Goal: Communication & Community: Participate in discussion

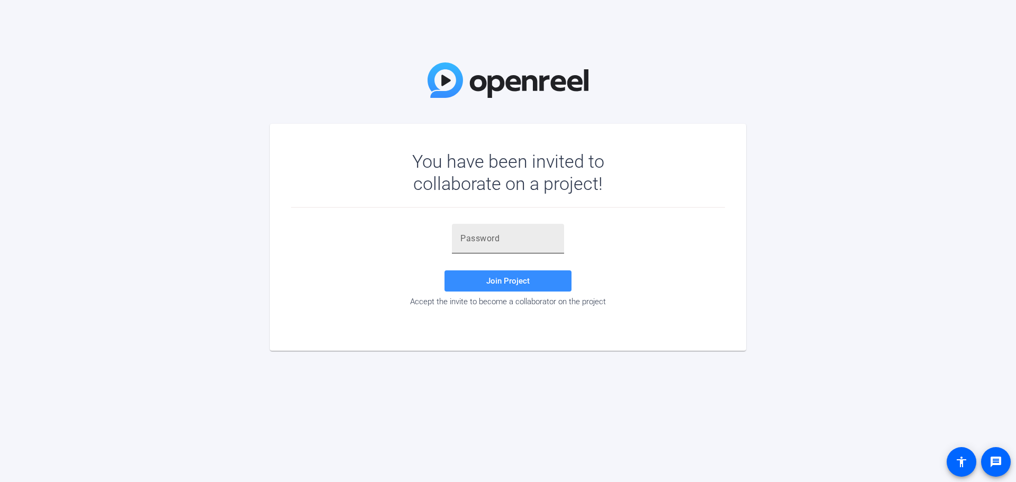
click at [476, 235] on input "text" at bounding box center [508, 238] width 95 height 13
paste input "$63#qi"
type input "$63#qi"
click at [521, 278] on span "Join Project" at bounding box center [507, 281] width 43 height 10
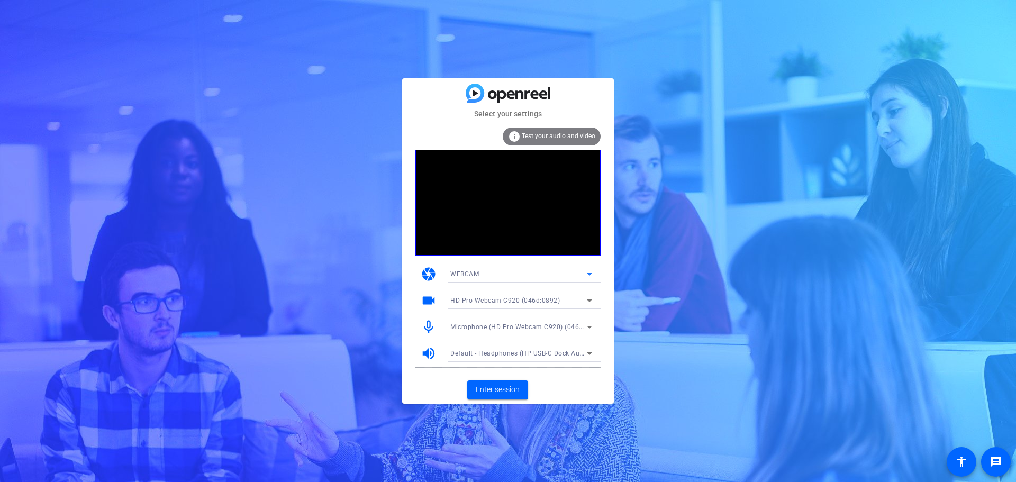
click at [585, 275] on icon at bounding box center [589, 274] width 13 height 13
click at [585, 275] on div at bounding box center [508, 241] width 1016 height 482
click at [501, 390] on span "Enter session" at bounding box center [498, 389] width 44 height 11
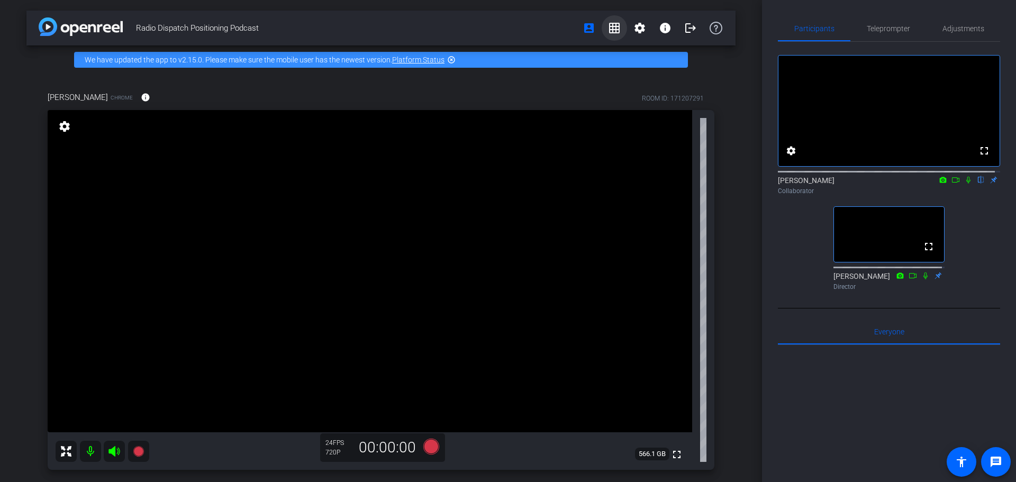
click at [613, 26] on mat-icon "grid_on" at bounding box center [614, 28] width 13 height 13
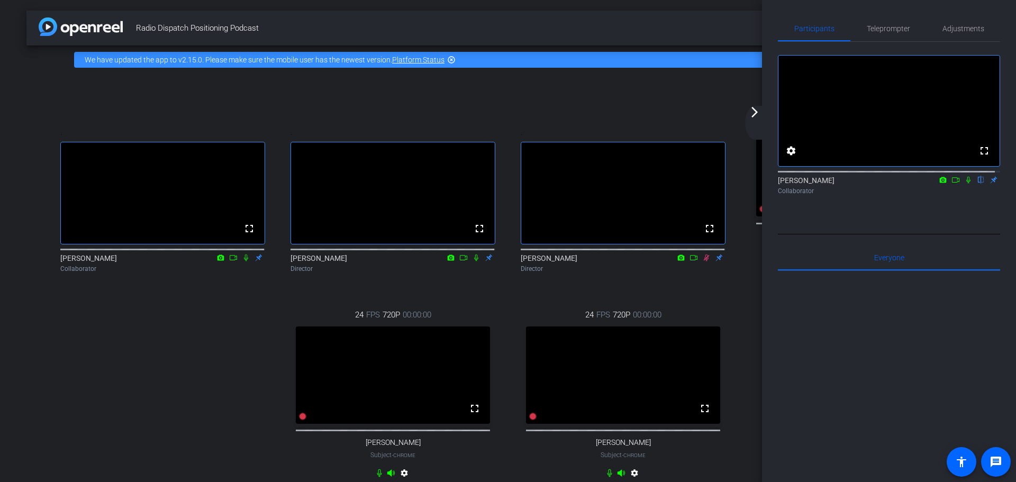
click at [964, 184] on icon at bounding box center [968, 179] width 8 height 7
click at [965, 184] on icon at bounding box center [968, 179] width 8 height 7
click at [761, 118] on mat-icon "arrow_forward_ios" at bounding box center [754, 112] width 13 height 13
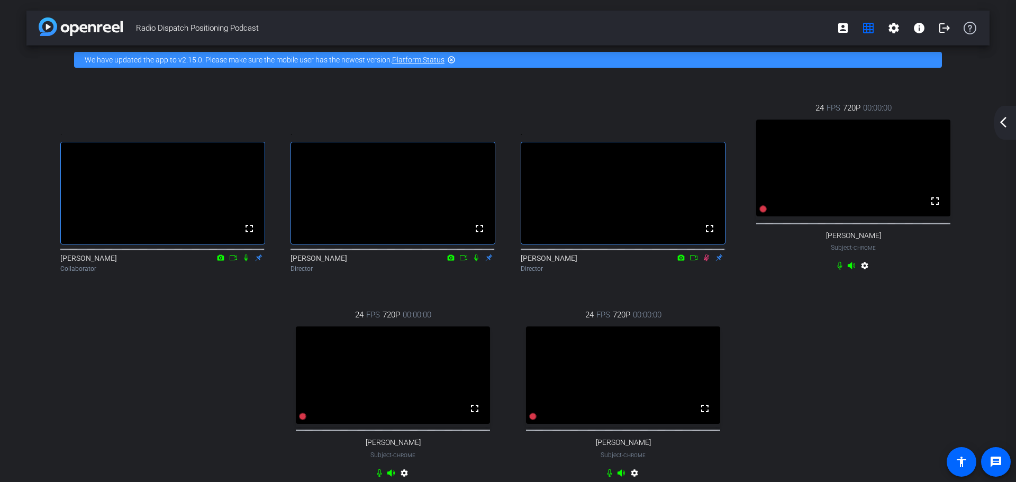
click at [1000, 125] on mat-icon "arrow_back_ios_new" at bounding box center [1003, 122] width 13 height 13
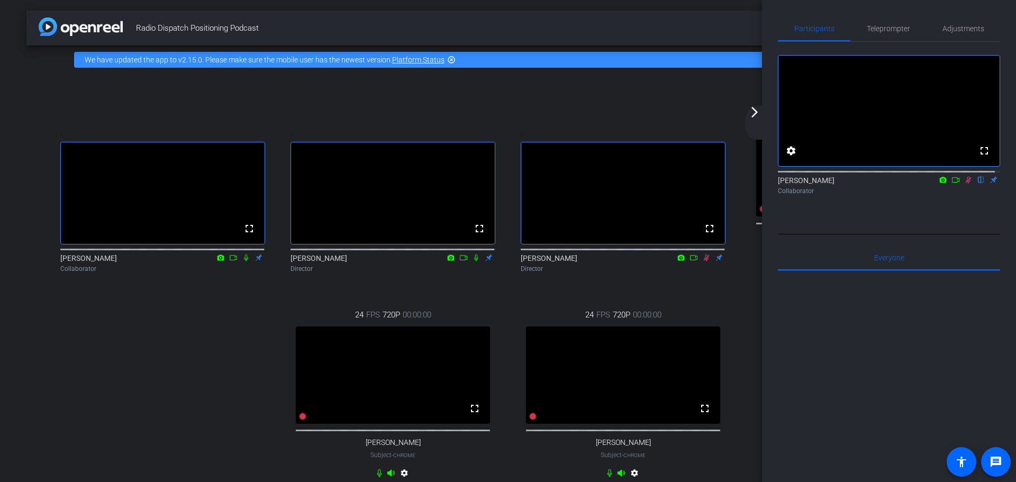
click at [753, 113] on mat-icon "arrow_forward_ios" at bounding box center [754, 112] width 13 height 13
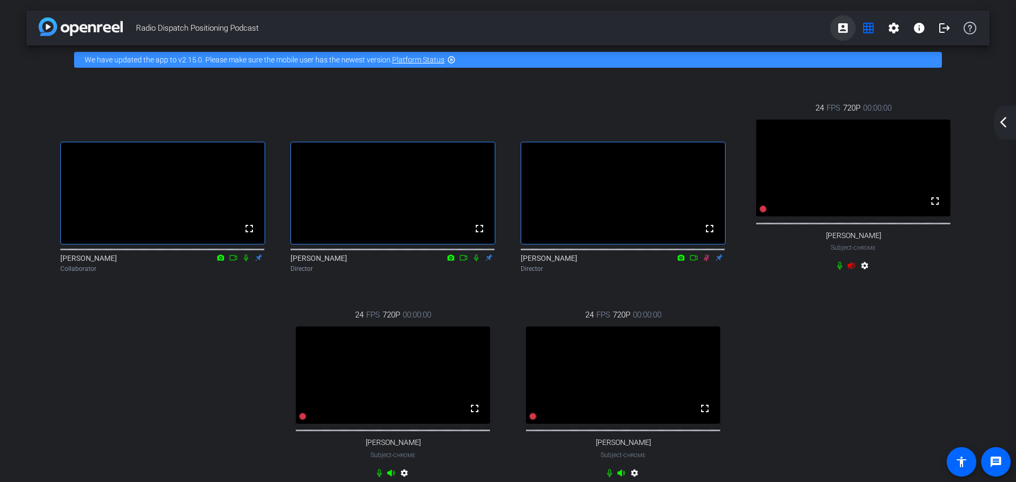
click at [837, 24] on mat-icon "account_box" at bounding box center [843, 28] width 13 height 13
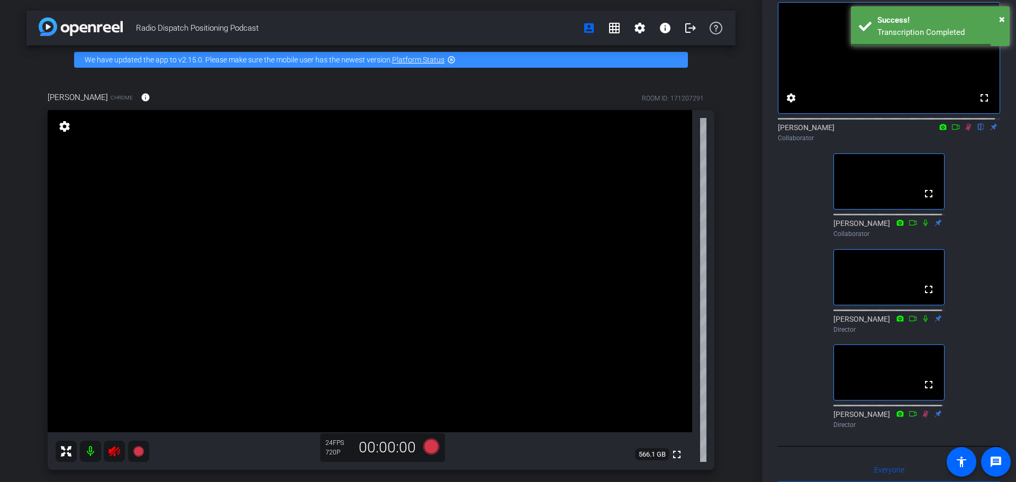
scroll to position [212, 0]
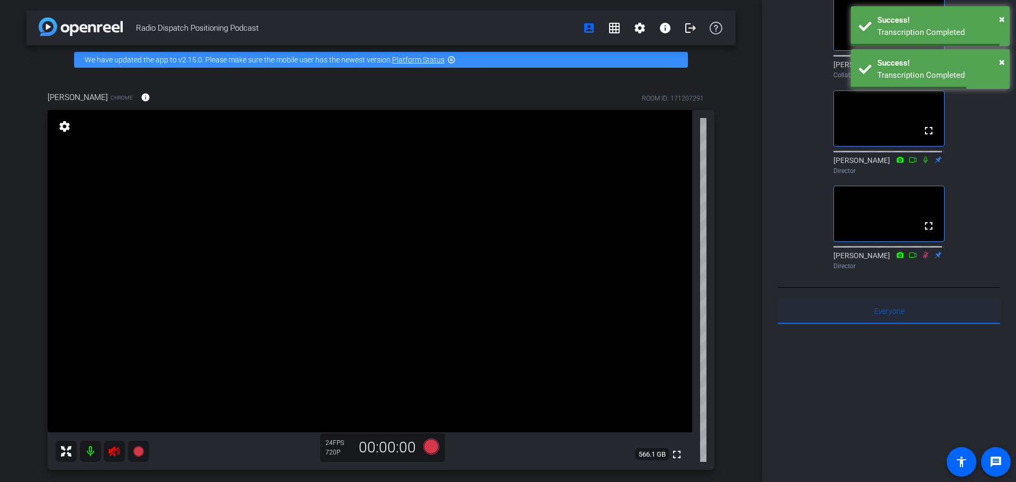
click at [886, 315] on span "Everyone 0" at bounding box center [889, 311] width 30 height 7
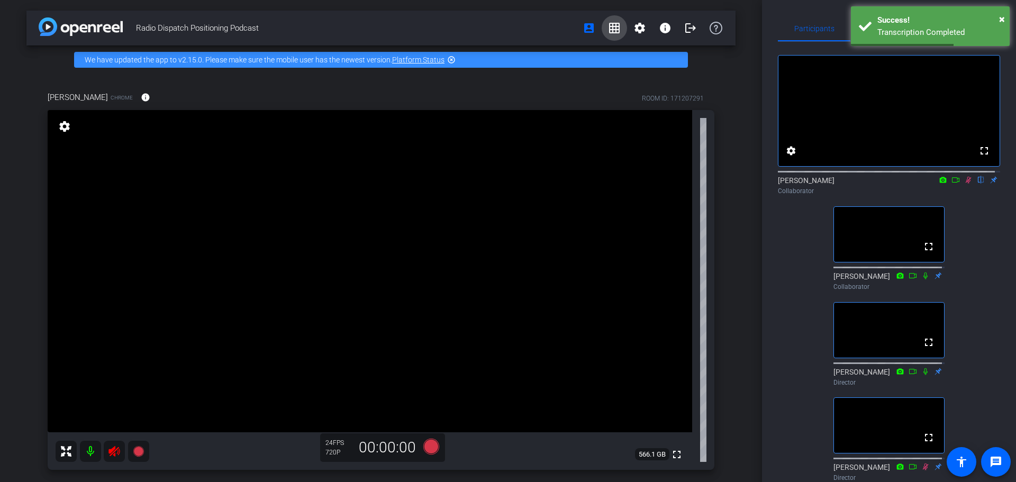
click at [613, 32] on mat-icon "grid_on" at bounding box center [614, 28] width 13 height 13
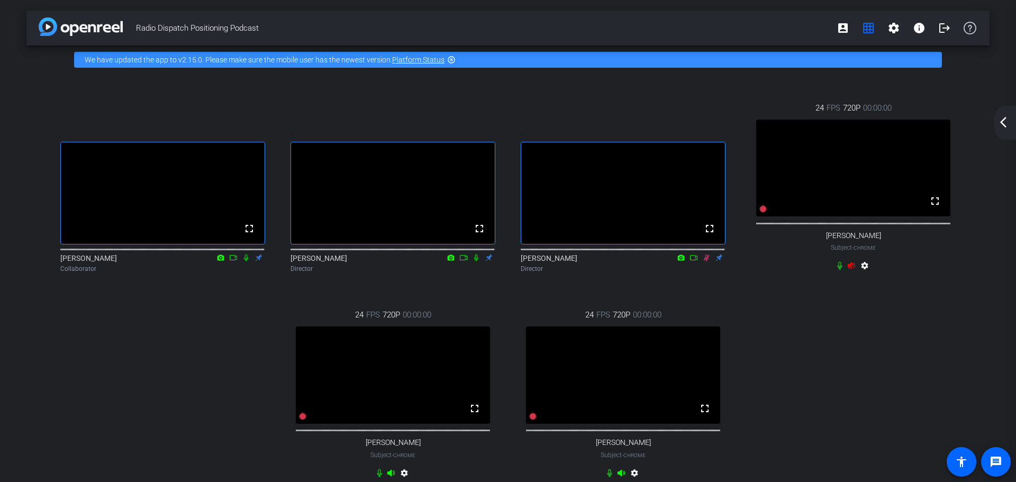
click at [1001, 123] on mat-icon "arrow_back_ios_new" at bounding box center [1003, 122] width 13 height 13
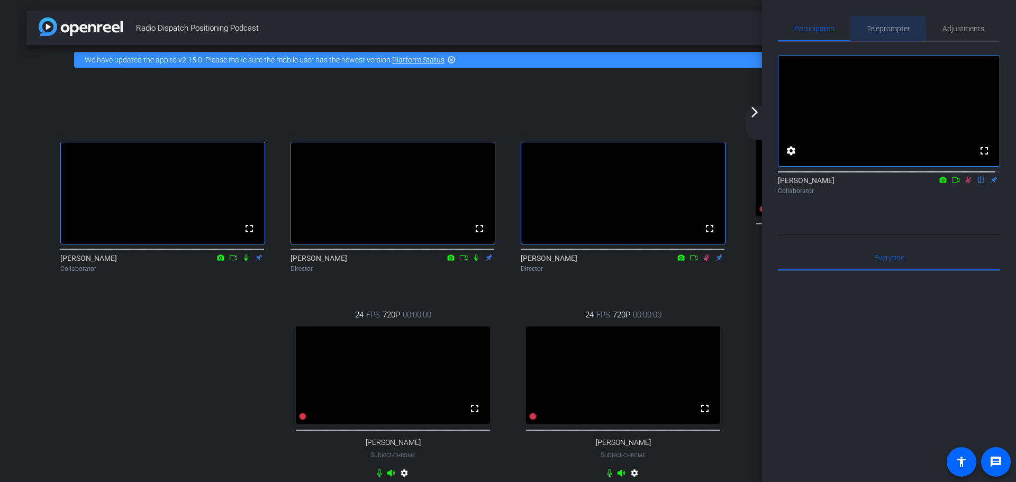
click at [884, 30] on span "Teleprompter" at bounding box center [888, 28] width 43 height 7
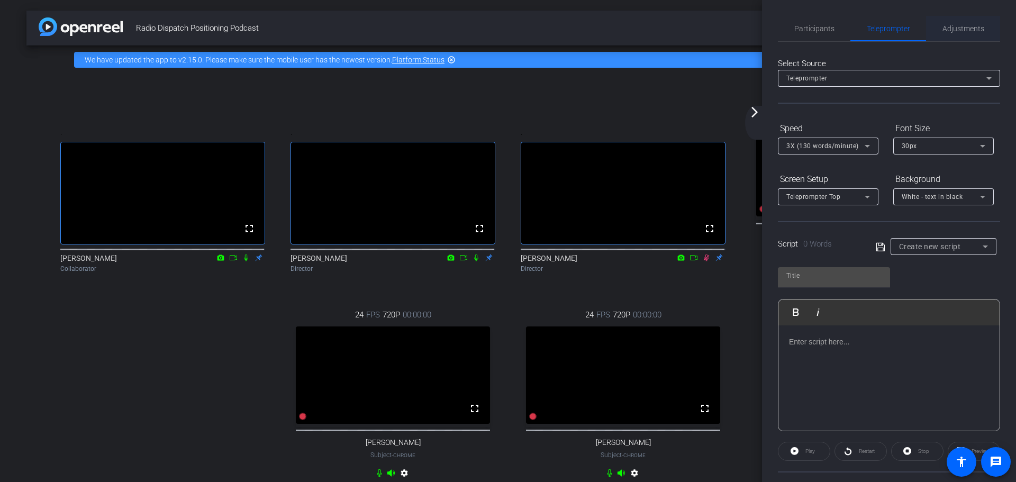
click at [946, 29] on span "Adjustments" at bounding box center [964, 28] width 42 height 7
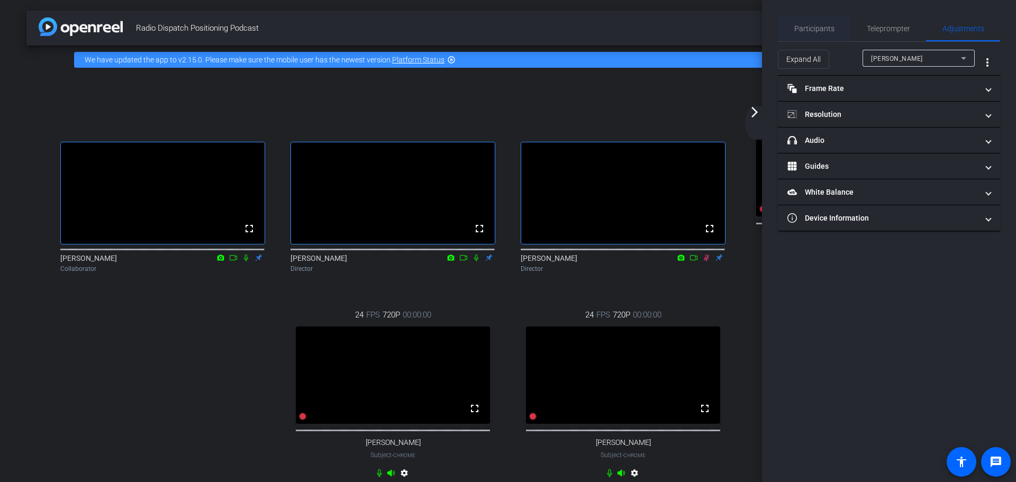
click at [816, 29] on span "Participants" at bounding box center [815, 28] width 40 height 7
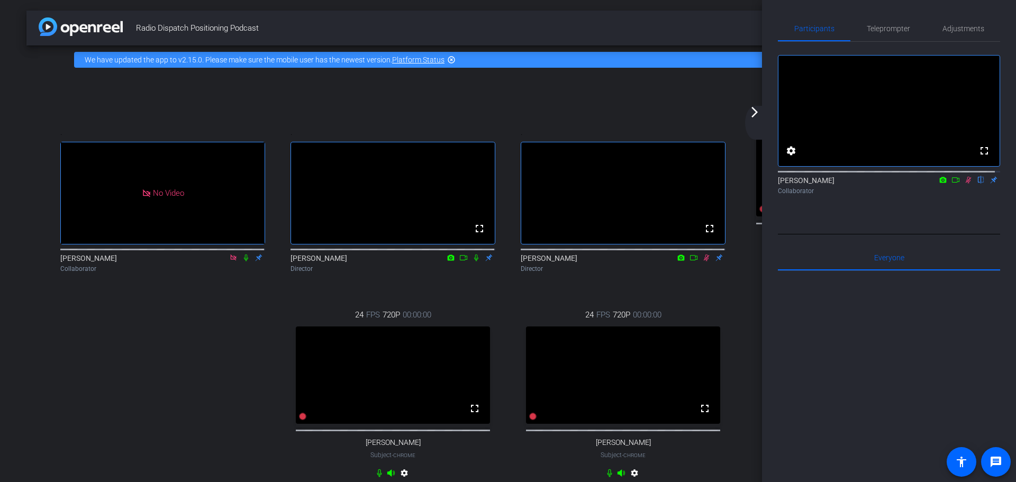
click at [755, 115] on mat-icon "arrow_forward_ios" at bounding box center [754, 112] width 13 height 13
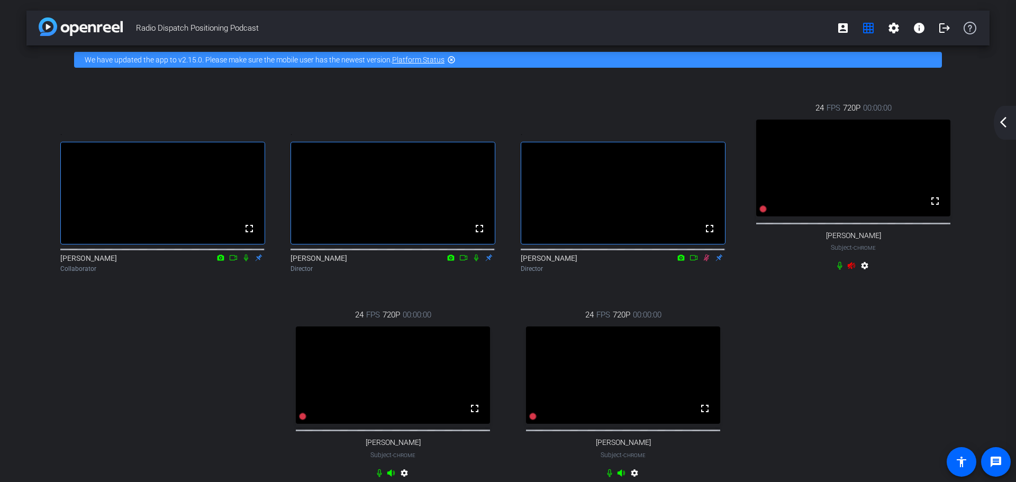
click at [1006, 127] on mat-icon "arrow_back_ios_new" at bounding box center [1003, 122] width 13 height 13
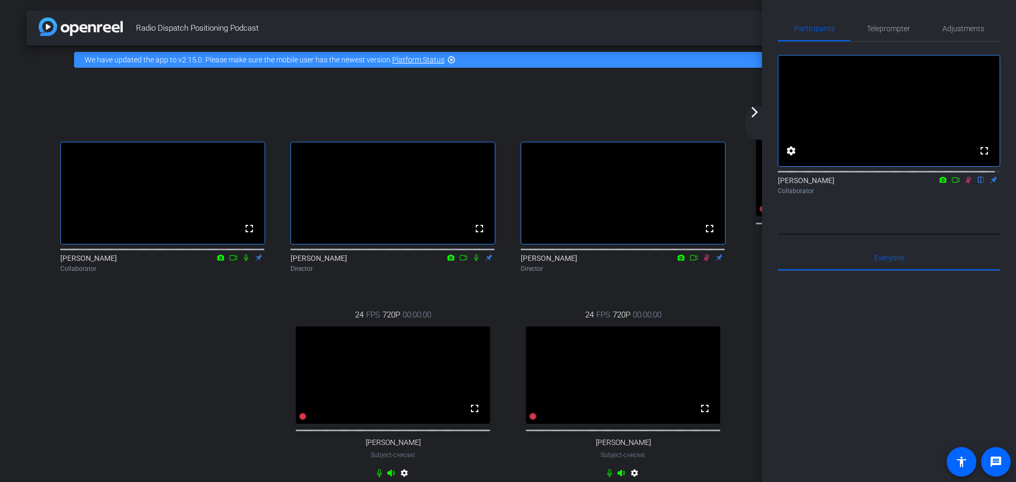
click at [966, 184] on icon at bounding box center [969, 180] width 6 height 7
click at [757, 118] on mat-icon "arrow_forward_ios" at bounding box center [754, 112] width 13 height 13
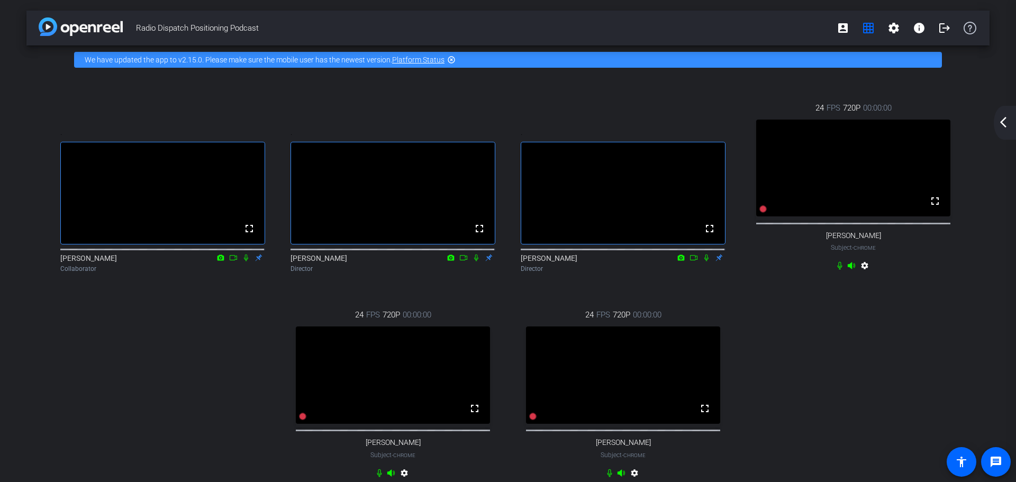
click at [1006, 123] on mat-icon "arrow_back_ios_new" at bounding box center [1003, 122] width 13 height 13
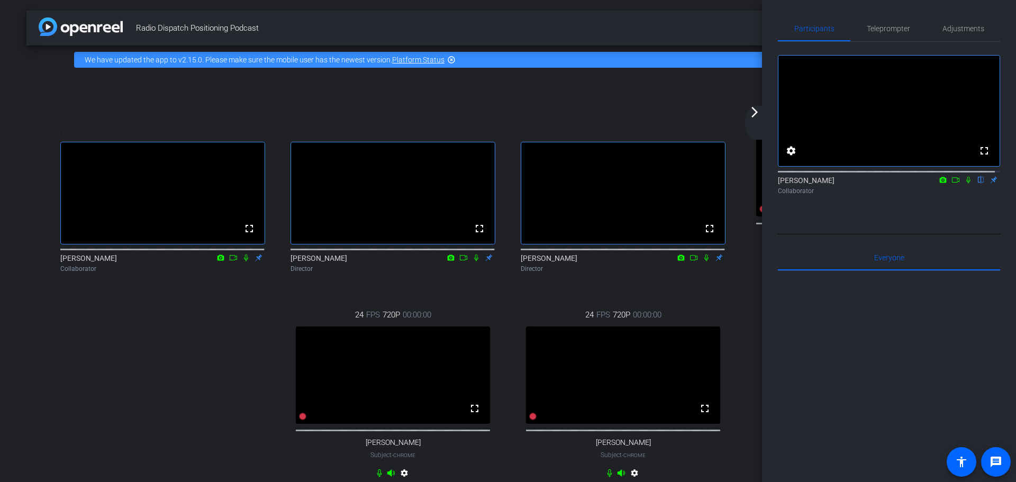
click at [964, 184] on icon at bounding box center [968, 179] width 8 height 7
click at [757, 116] on mat-icon "arrow_forward_ios" at bounding box center [754, 112] width 13 height 13
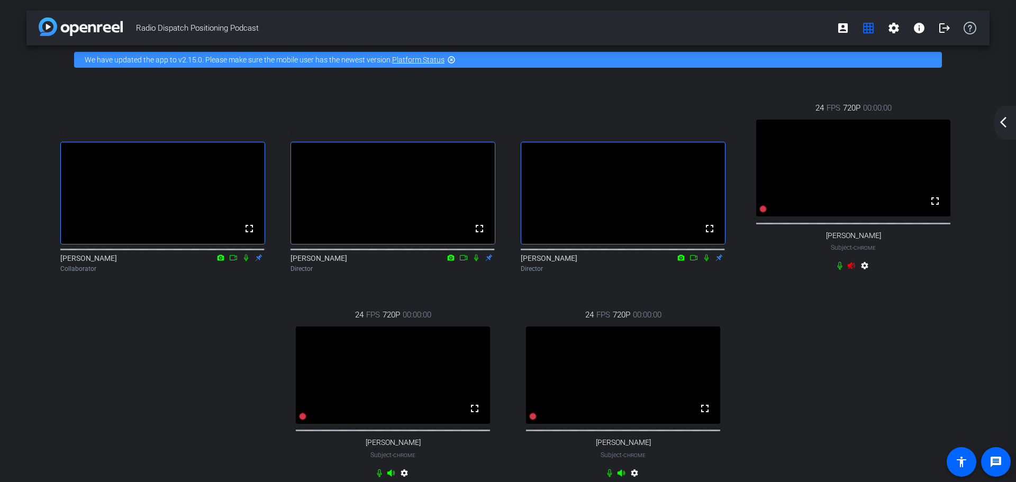
click at [1001, 123] on mat-icon "arrow_back_ios_new" at bounding box center [1003, 122] width 13 height 13
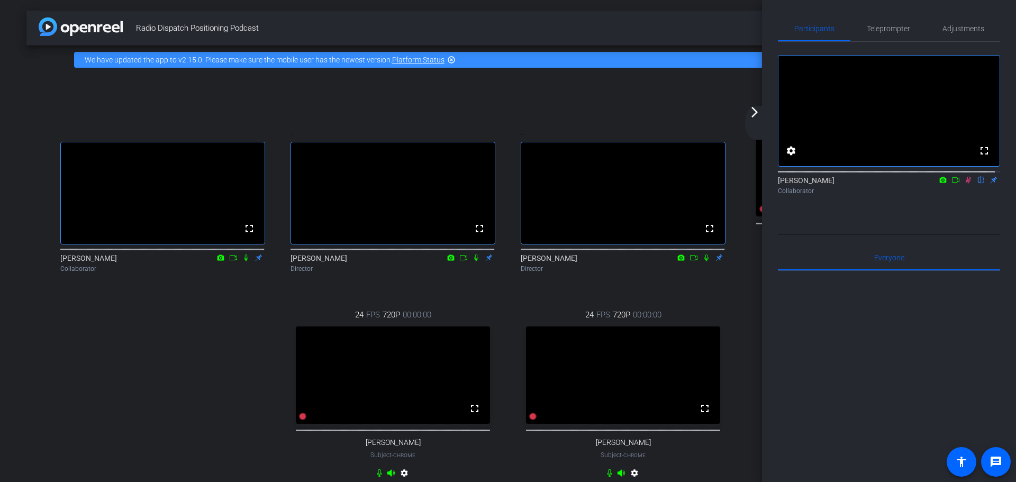
click at [966, 184] on icon at bounding box center [968, 179] width 8 height 7
click at [757, 112] on mat-icon "arrow_forward_ios" at bounding box center [754, 112] width 13 height 13
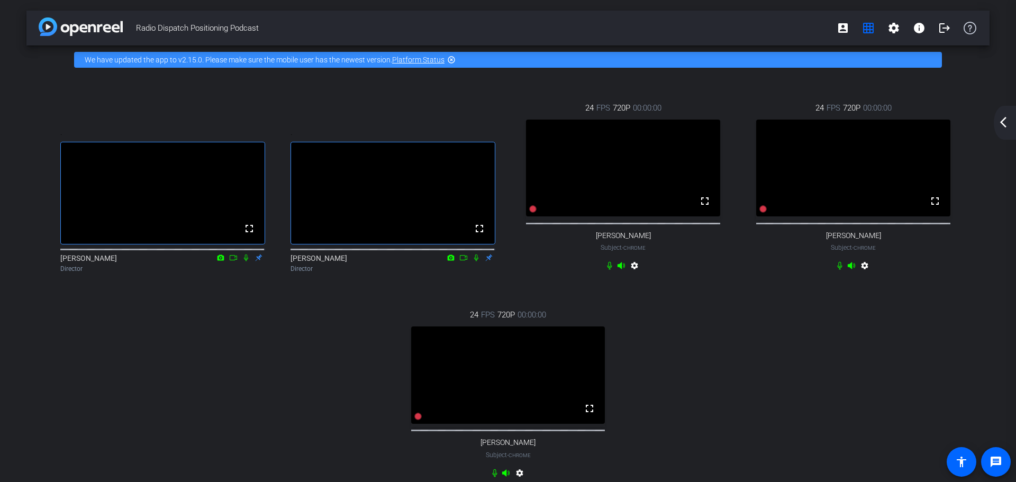
click at [999, 122] on mat-icon "arrow_back_ios_new" at bounding box center [1003, 122] width 13 height 13
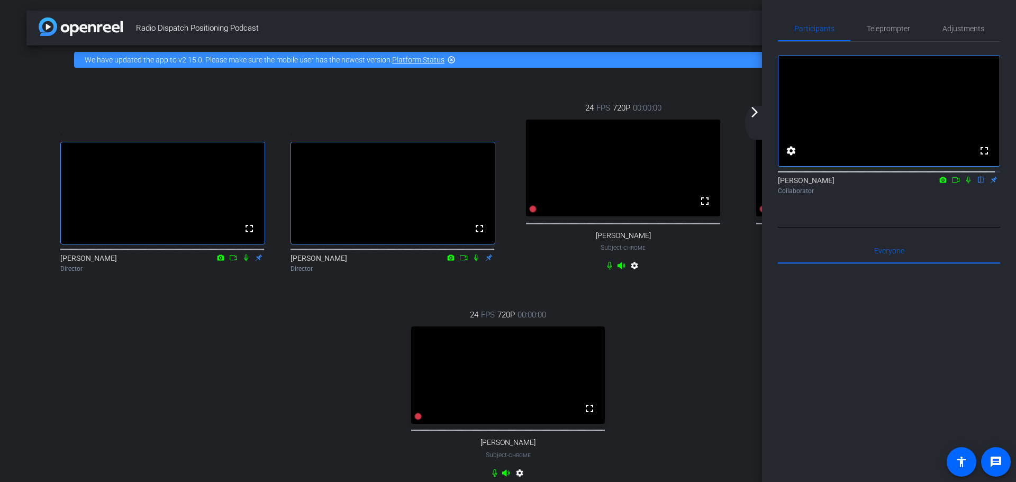
click at [756, 116] on mat-icon "arrow_forward_ios" at bounding box center [754, 112] width 13 height 13
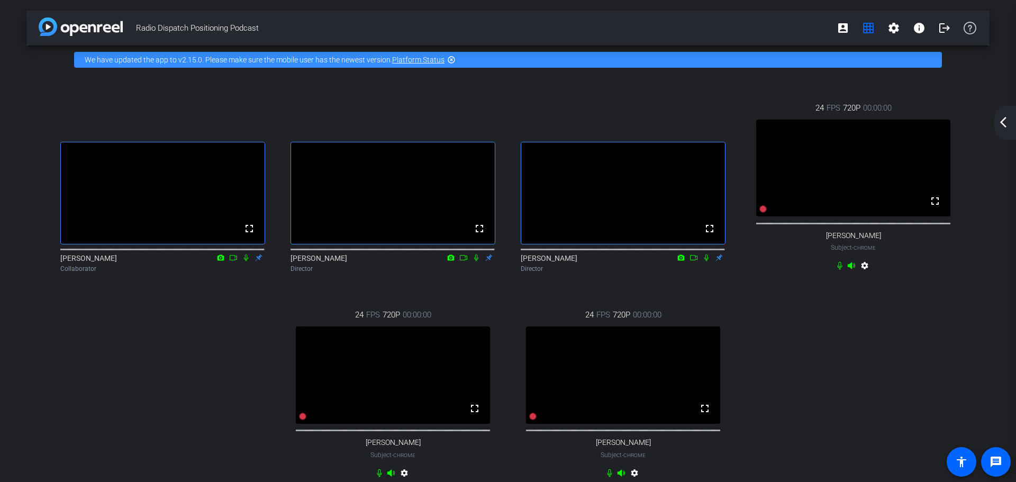
click at [860, 274] on mat-icon "settings" at bounding box center [865, 267] width 13 height 13
click at [849, 270] on icon at bounding box center [851, 265] width 8 height 8
click at [836, 270] on icon at bounding box center [840, 265] width 8 height 8
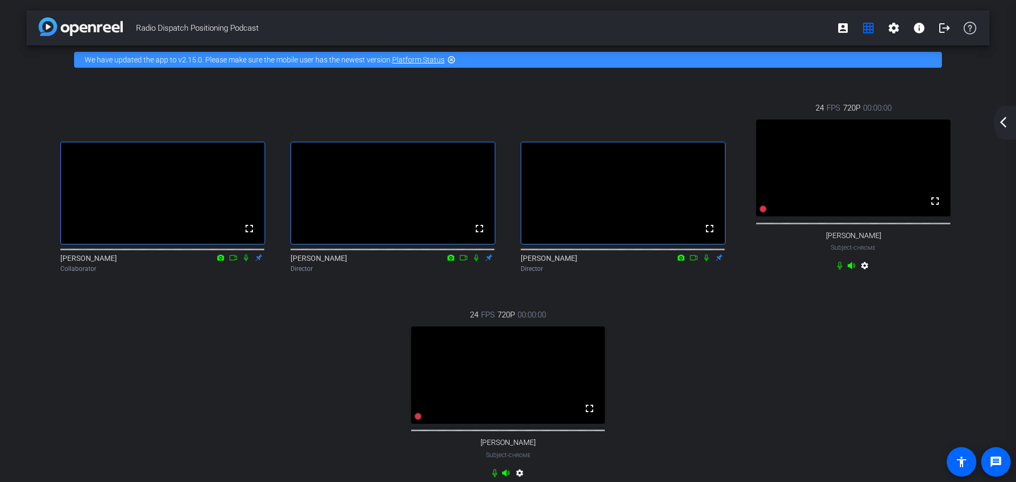
click at [1000, 121] on mat-icon "arrow_back_ios_new" at bounding box center [1003, 122] width 13 height 13
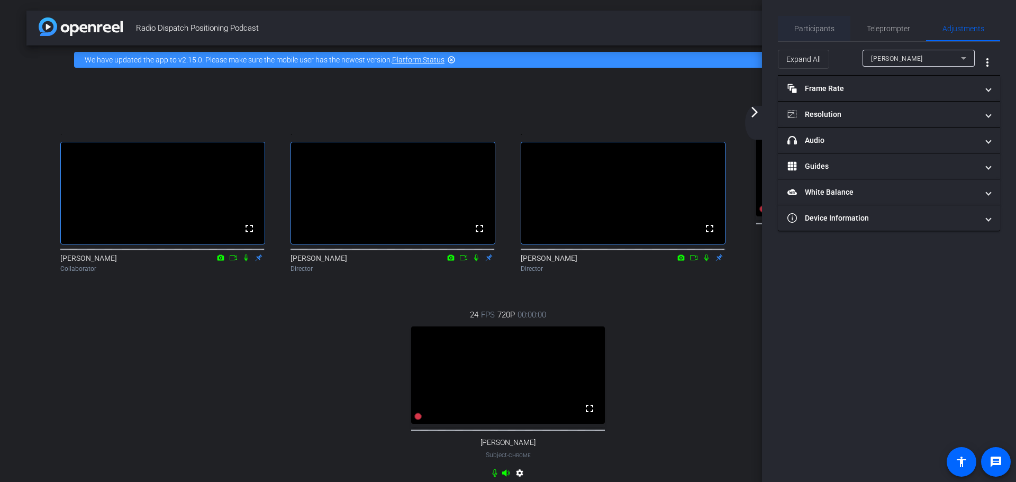
click at [823, 29] on span "Participants" at bounding box center [815, 28] width 40 height 7
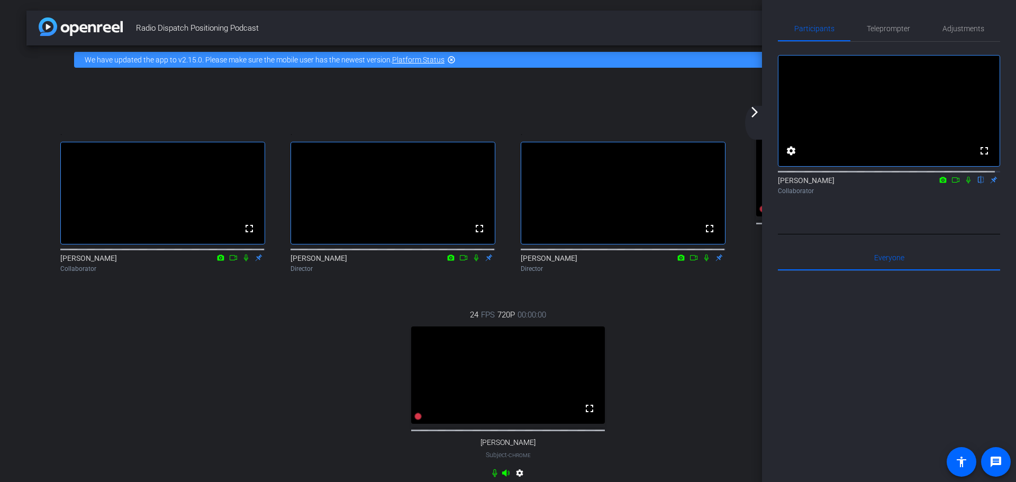
click at [754, 112] on mat-icon "arrow_forward_ios" at bounding box center [754, 112] width 13 height 13
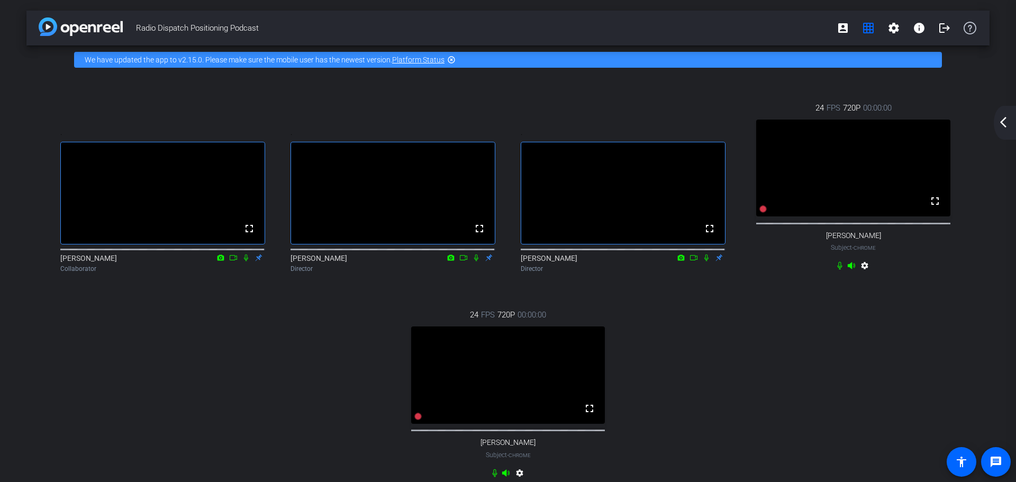
scroll to position [53, 0]
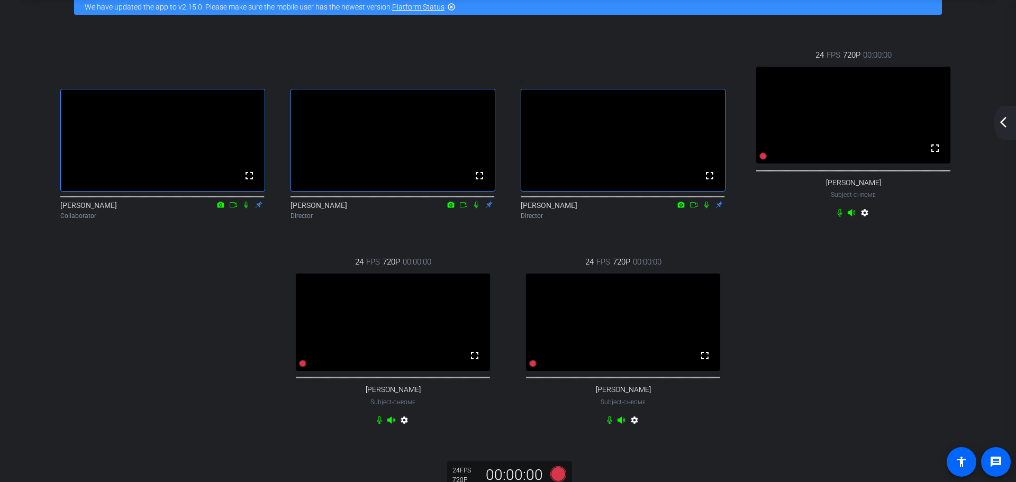
click at [1001, 126] on mat-icon "arrow_back_ios_new" at bounding box center [1003, 122] width 13 height 13
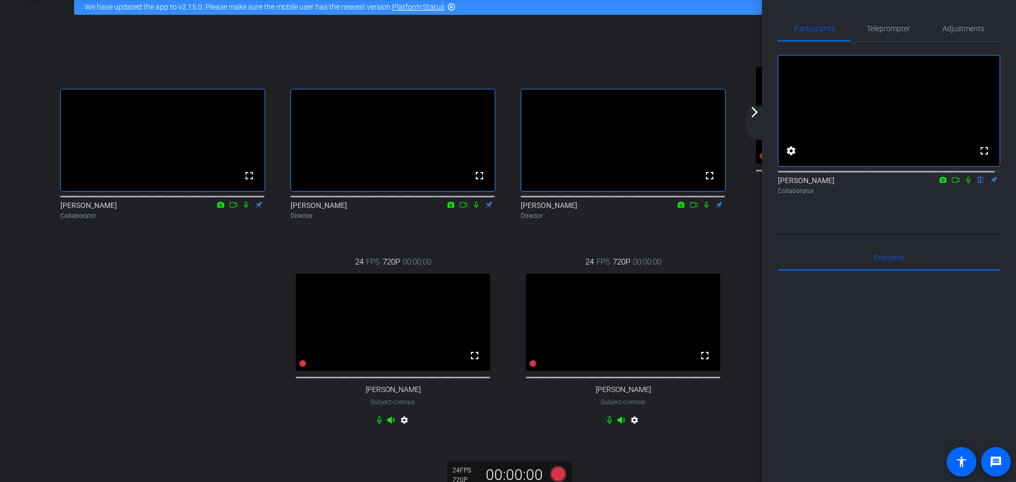
click at [757, 122] on div "arrow_back_ios_new arrow_forward_ios" at bounding box center [756, 123] width 22 height 34
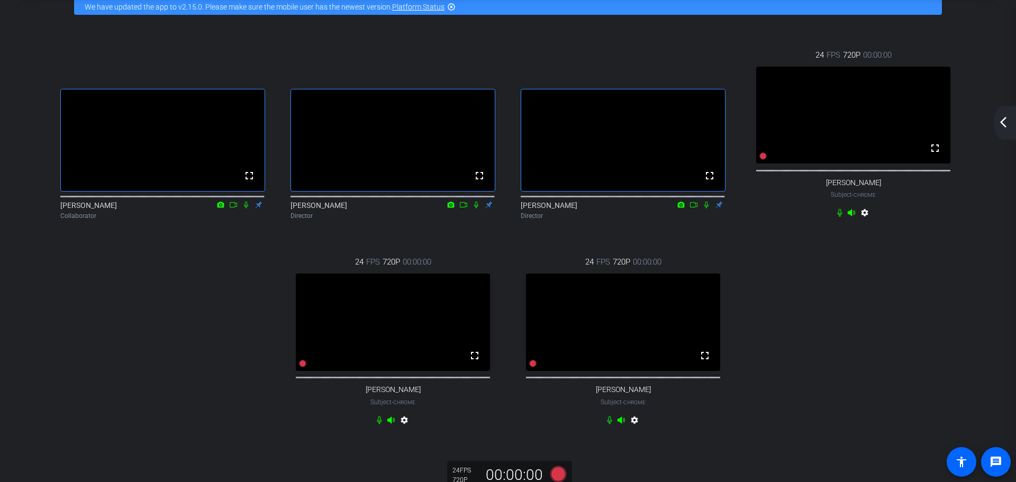
click at [149, 291] on div ". fullscreen [PERSON_NAME] Collaborator . fullscreen [PERSON_NAME] Director . f…" at bounding box center [508, 239] width 921 height 414
click at [180, 169] on video at bounding box center [163, 140] width 204 height 102
click at [826, 125] on video at bounding box center [853, 115] width 194 height 97
click at [644, 134] on video at bounding box center [623, 140] width 204 height 102
click at [475, 139] on video at bounding box center [393, 140] width 204 height 102
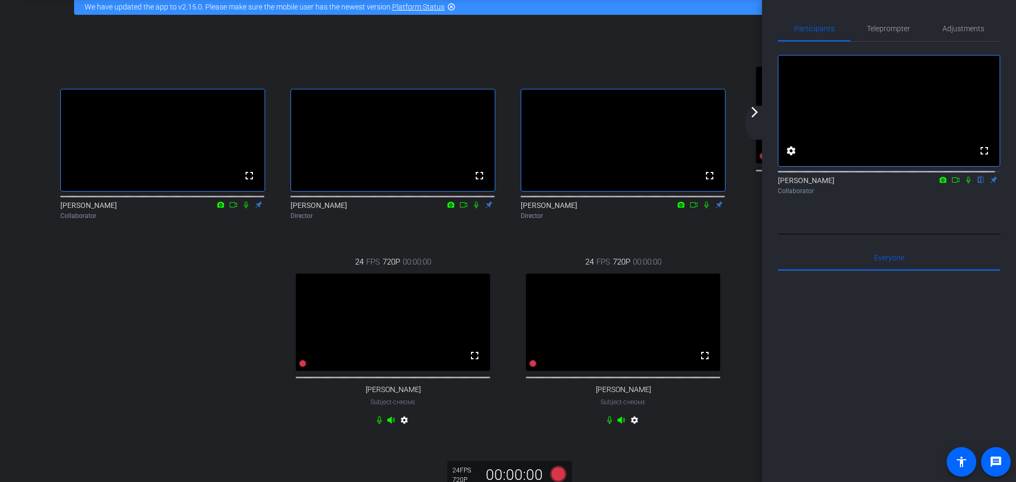
click at [755, 111] on mat-icon "arrow_forward_ios" at bounding box center [754, 112] width 13 height 13
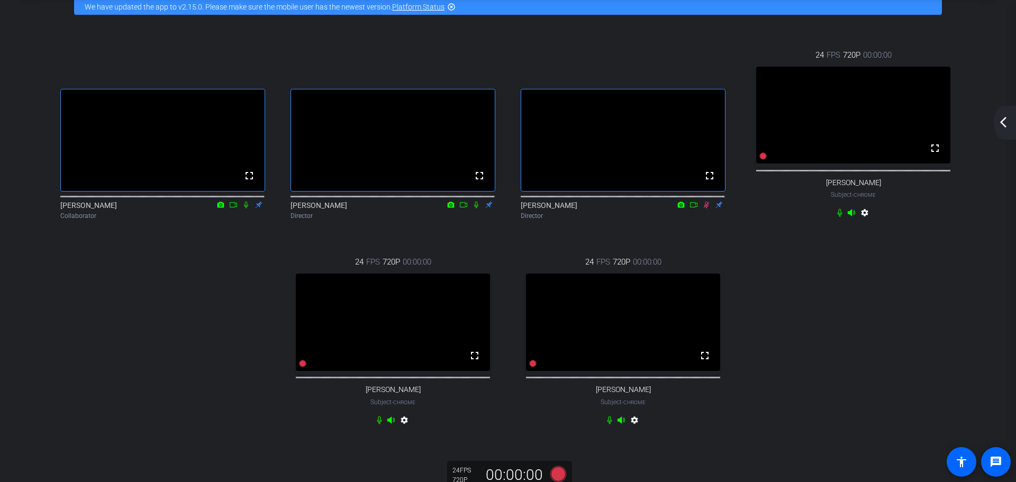
click at [1003, 122] on mat-icon "arrow_back_ios_new" at bounding box center [1003, 122] width 13 height 13
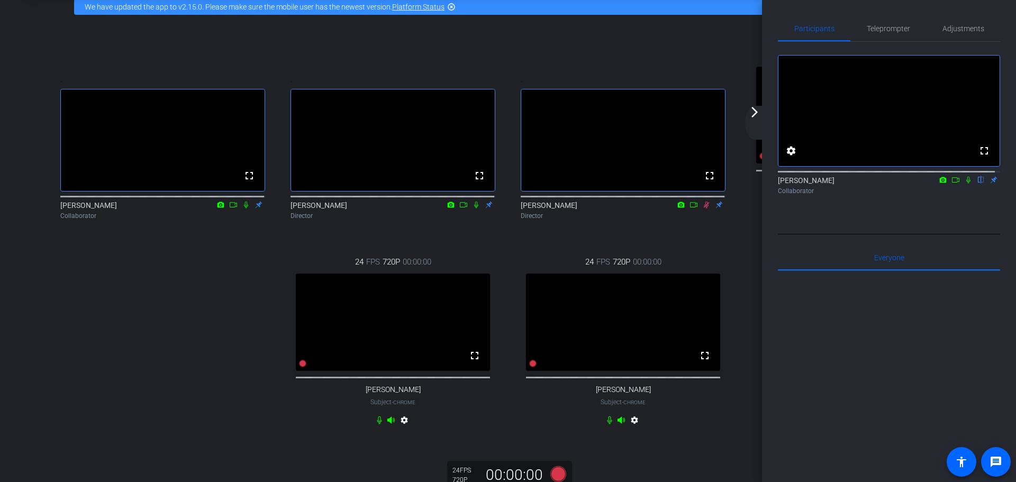
click at [967, 184] on icon at bounding box center [969, 180] width 4 height 7
click at [753, 112] on mat-icon "arrow_forward_ios" at bounding box center [754, 112] width 13 height 13
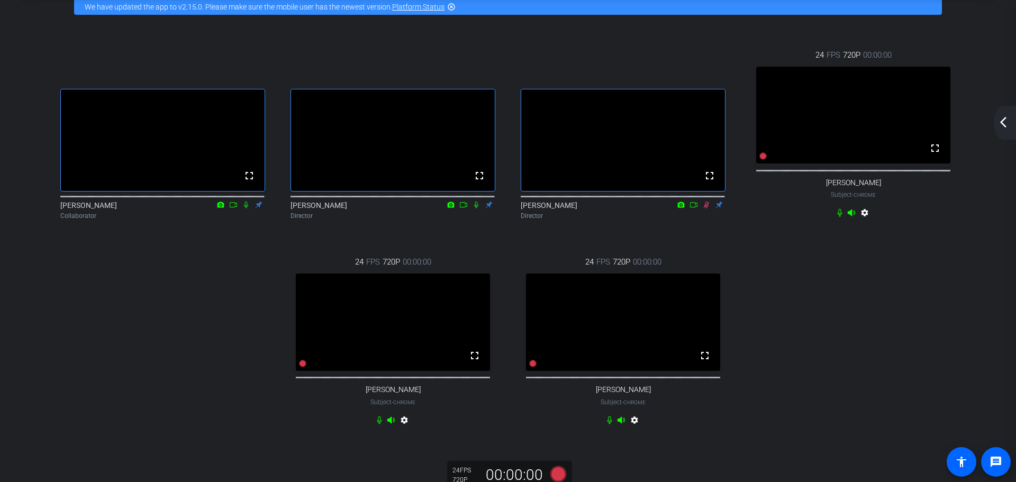
click at [1000, 124] on mat-icon "arrow_back_ios_new" at bounding box center [1003, 122] width 13 height 13
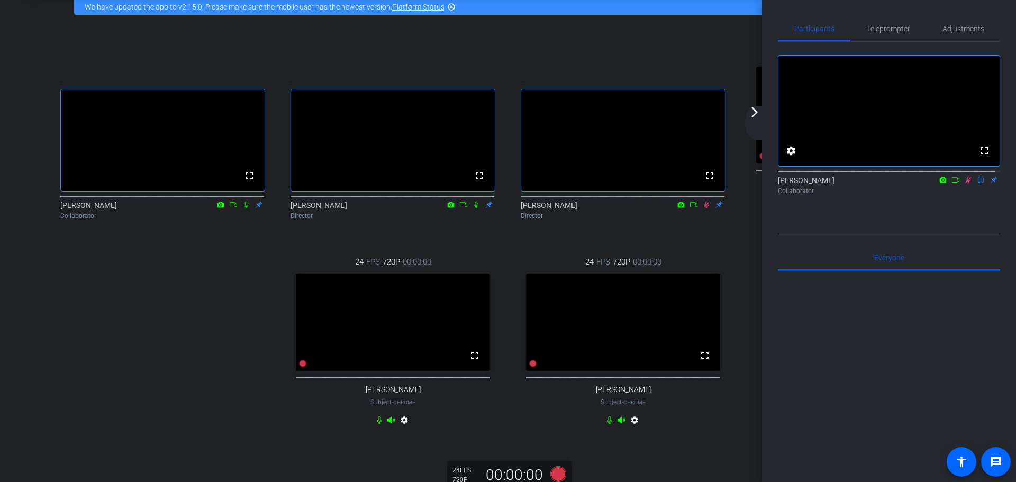
click at [964, 184] on icon at bounding box center [968, 179] width 8 height 7
click at [967, 184] on icon at bounding box center [969, 180] width 4 height 7
click at [754, 116] on mat-icon "arrow_forward_ios" at bounding box center [754, 112] width 13 height 13
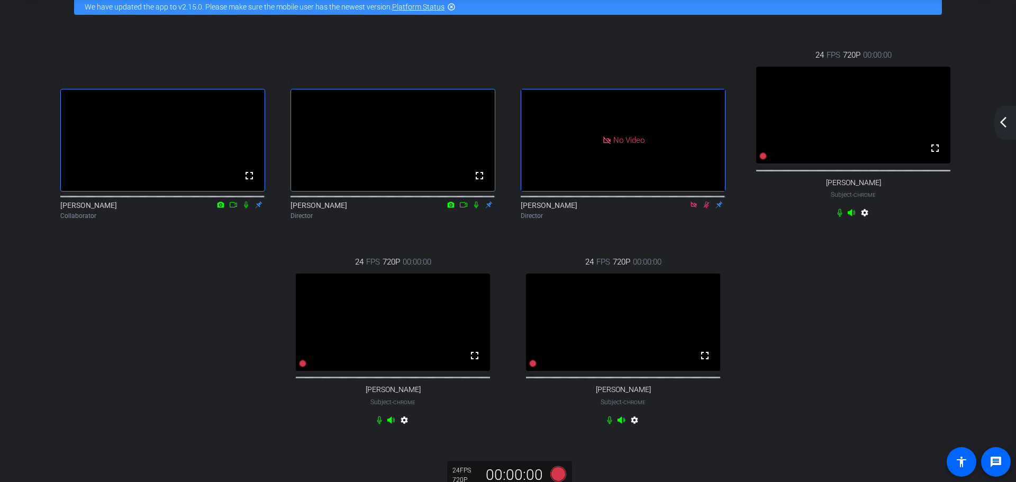
click at [1004, 124] on mat-icon "arrow_back_ios_new" at bounding box center [1003, 122] width 13 height 13
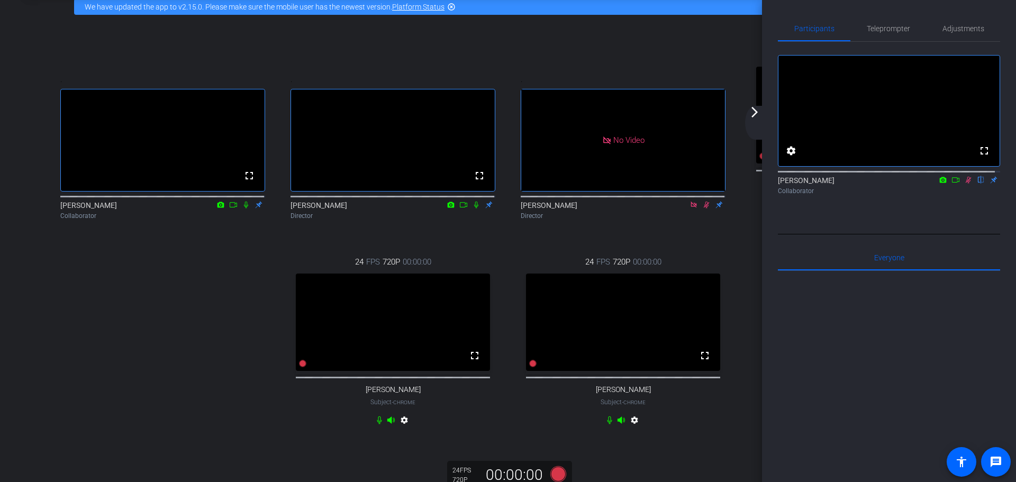
click at [939, 184] on icon at bounding box center [943, 179] width 8 height 7
click at [948, 191] on div at bounding box center [508, 241] width 1016 height 482
click at [952, 184] on icon at bounding box center [956, 179] width 8 height 7
click at [977, 184] on icon at bounding box center [981, 179] width 8 height 7
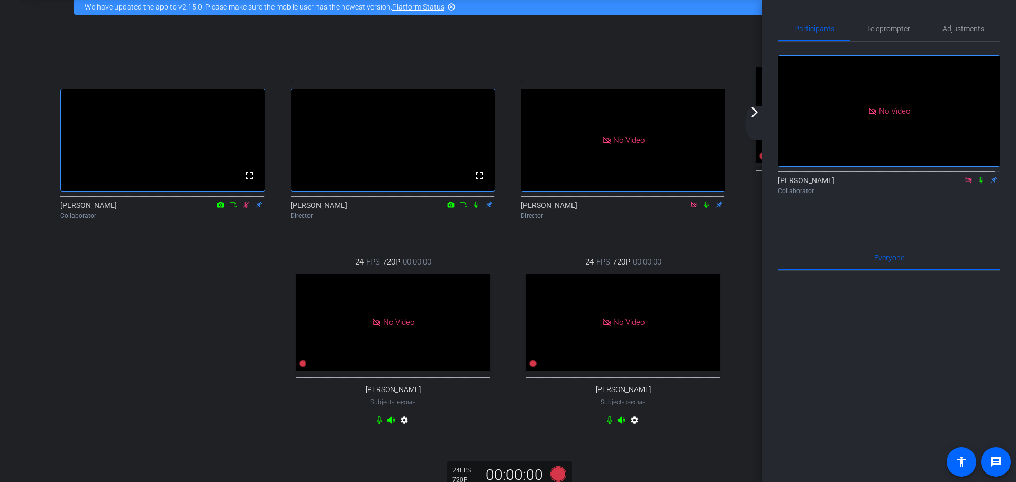
click at [978, 184] on icon at bounding box center [981, 179] width 8 height 7
click at [979, 184] on icon at bounding box center [981, 179] width 8 height 7
click at [977, 184] on icon at bounding box center [981, 179] width 8 height 7
click at [979, 184] on icon at bounding box center [981, 180] width 4 height 7
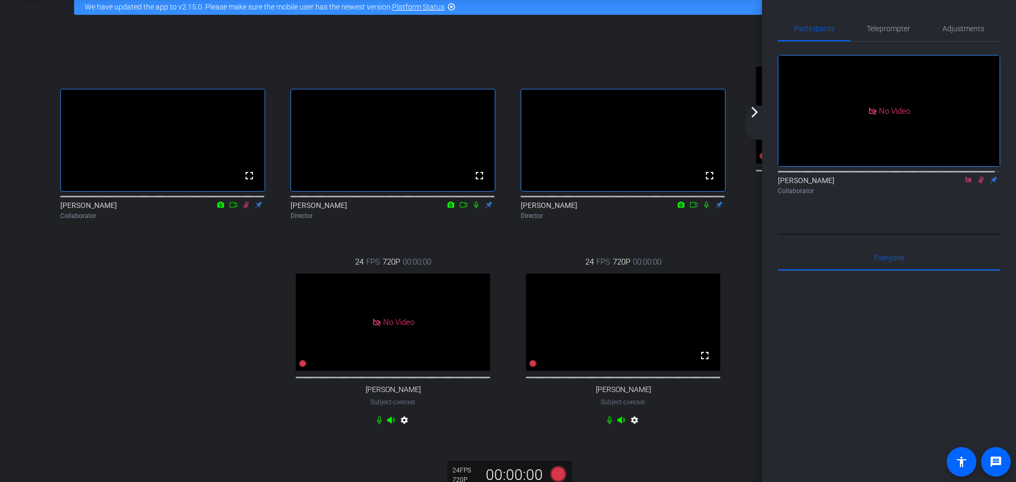
click at [979, 184] on icon at bounding box center [982, 180] width 6 height 7
click at [245, 209] on icon at bounding box center [246, 205] width 6 height 7
click at [245, 209] on icon at bounding box center [246, 204] width 8 height 7
click at [753, 110] on mat-icon "arrow_forward_ios" at bounding box center [754, 112] width 13 height 13
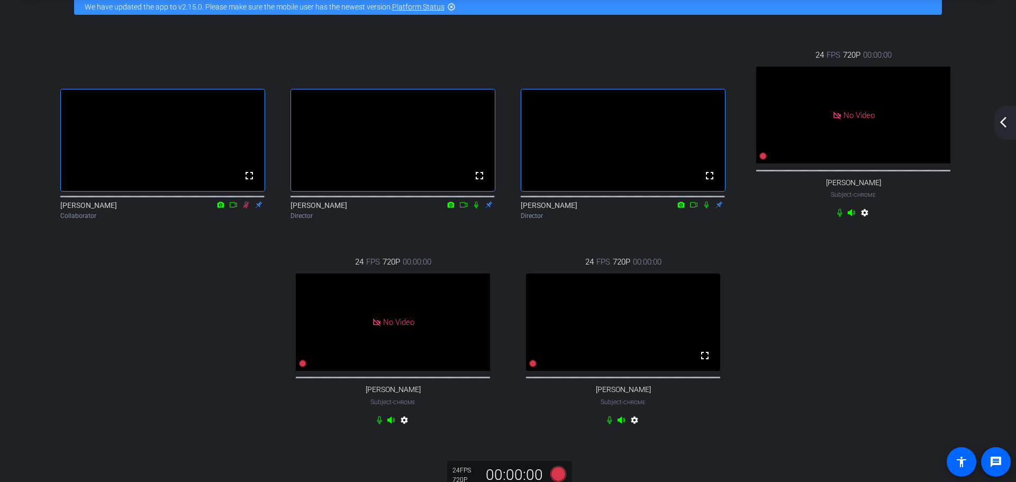
click at [1001, 121] on mat-icon "arrow_back_ios_new" at bounding box center [1003, 122] width 13 height 13
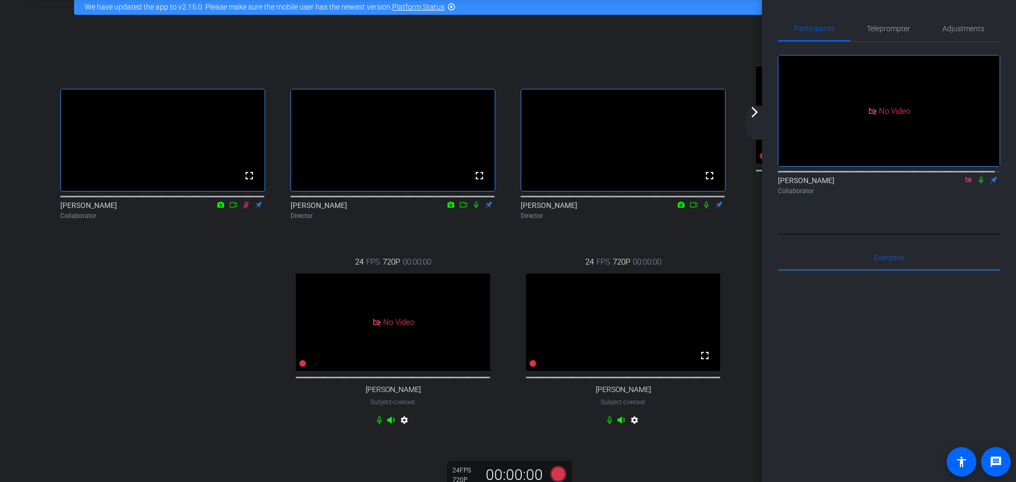
click at [752, 115] on mat-icon "arrow_forward_ios" at bounding box center [754, 112] width 13 height 13
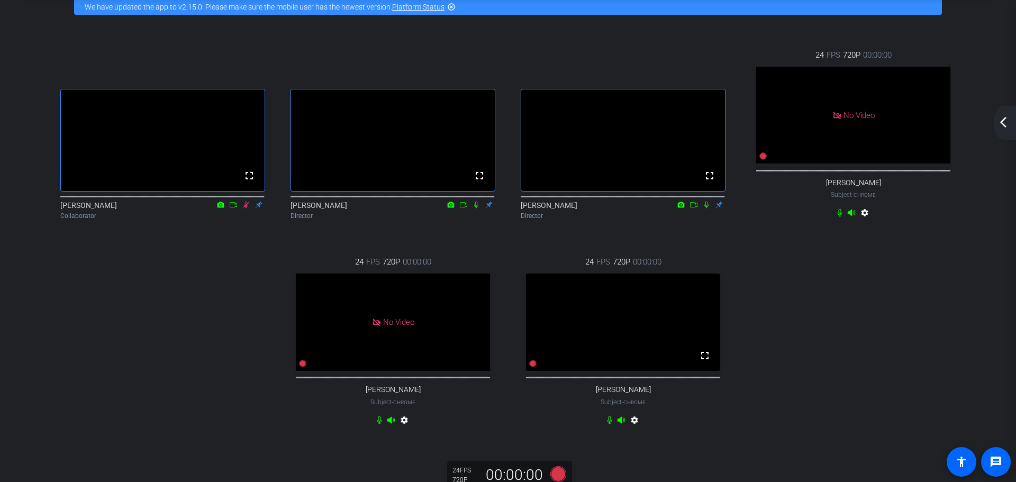
click at [1004, 122] on mat-icon "arrow_back_ios_new" at bounding box center [1003, 122] width 13 height 13
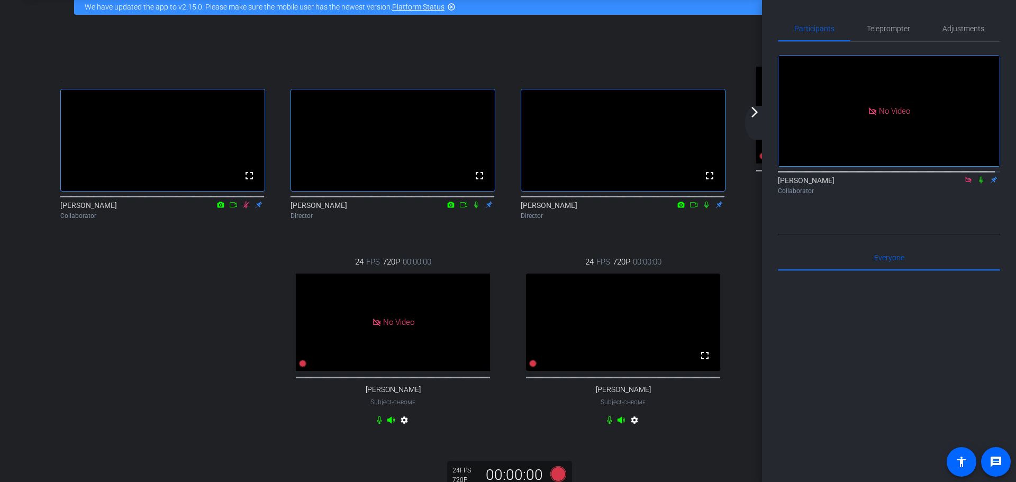
click at [965, 183] on icon at bounding box center [968, 180] width 6 height 6
click at [940, 183] on icon at bounding box center [943, 180] width 7 height 6
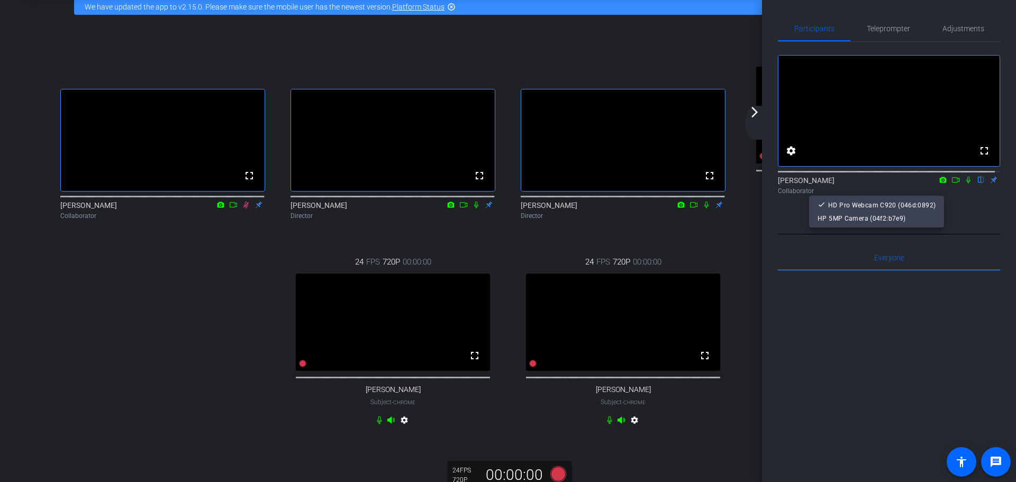
click at [949, 192] on div at bounding box center [508, 241] width 1016 height 482
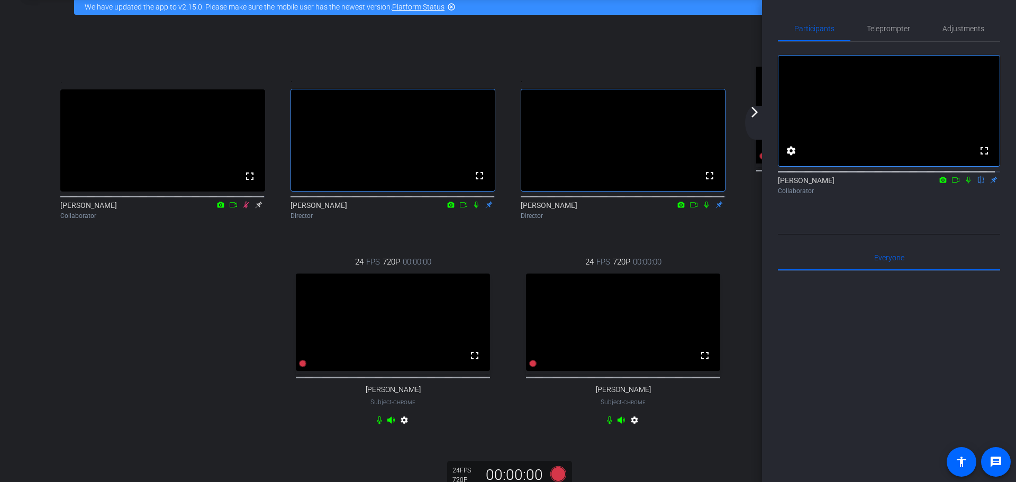
click at [952, 184] on icon at bounding box center [956, 179] width 8 height 7
click at [979, 184] on icon at bounding box center [981, 180] width 4 height 7
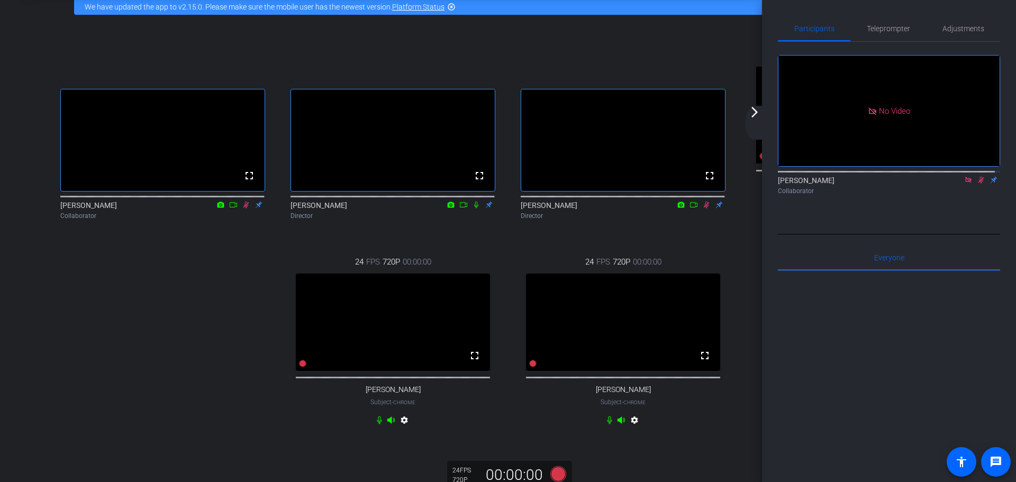
click at [756, 115] on mat-icon "arrow_forward_ios" at bounding box center [754, 112] width 13 height 13
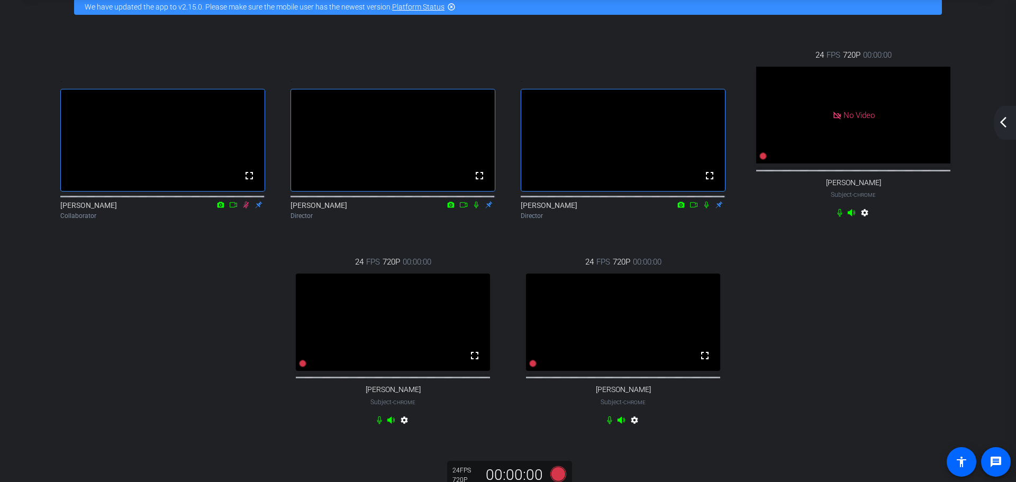
click at [1002, 128] on mat-icon "arrow_back_ios_new" at bounding box center [1003, 122] width 13 height 13
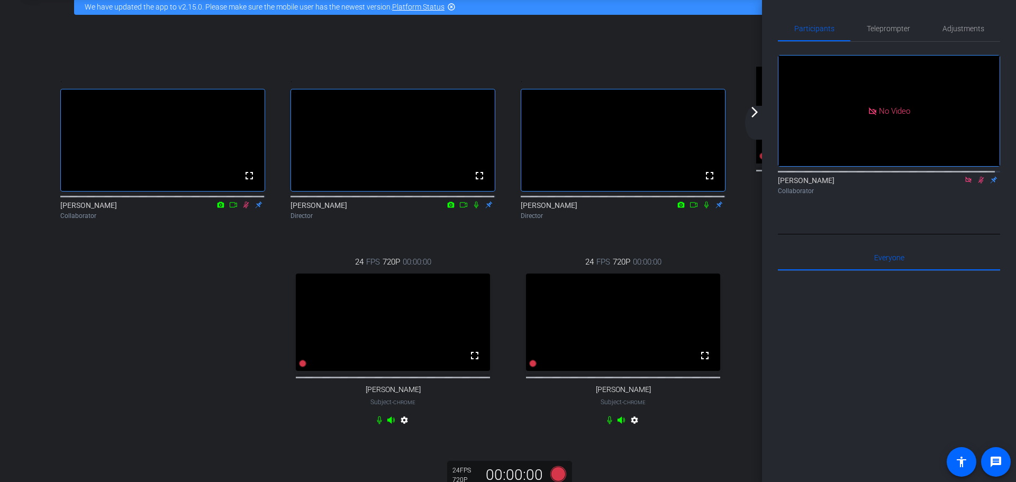
click at [979, 184] on icon at bounding box center [982, 180] width 6 height 7
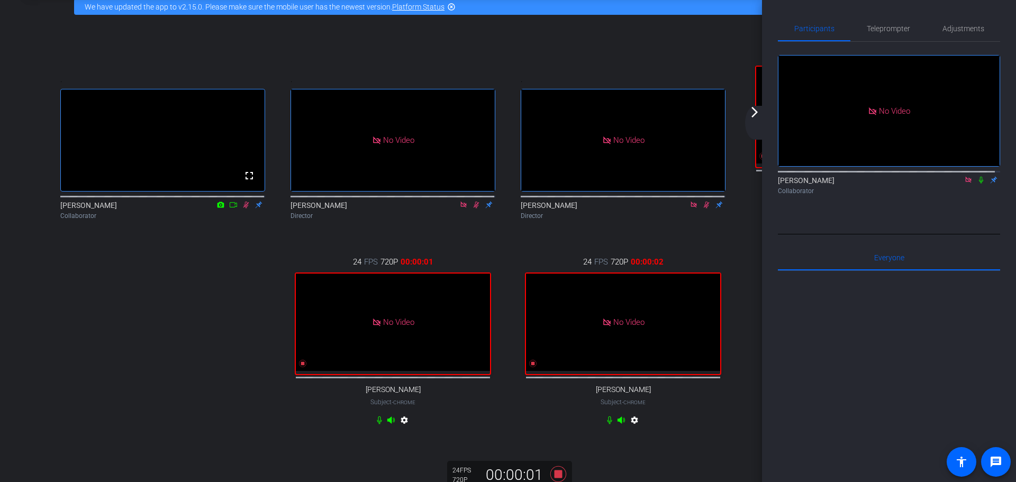
click at [979, 184] on icon at bounding box center [981, 180] width 4 height 7
click at [756, 112] on mat-icon "arrow_forward_ios" at bounding box center [754, 112] width 13 height 13
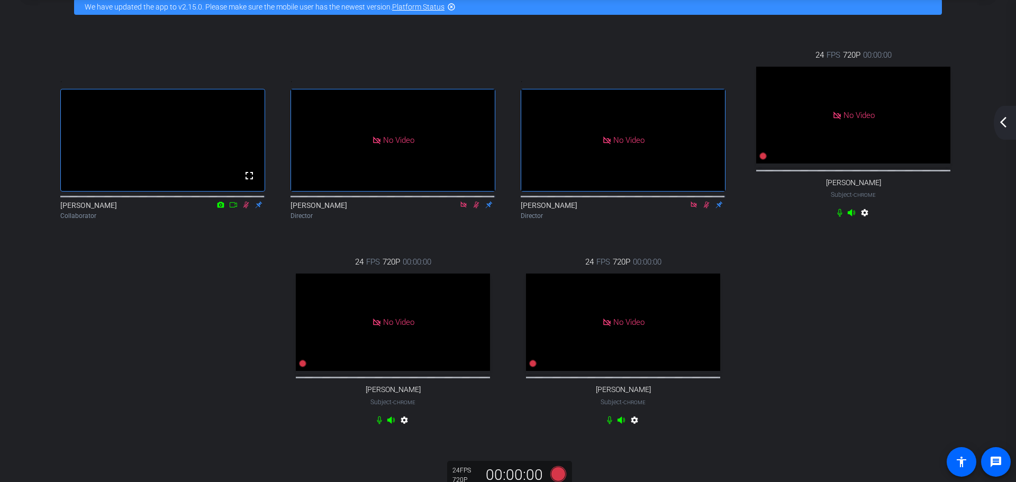
click at [1001, 119] on mat-icon "arrow_back_ios_new" at bounding box center [1003, 122] width 13 height 13
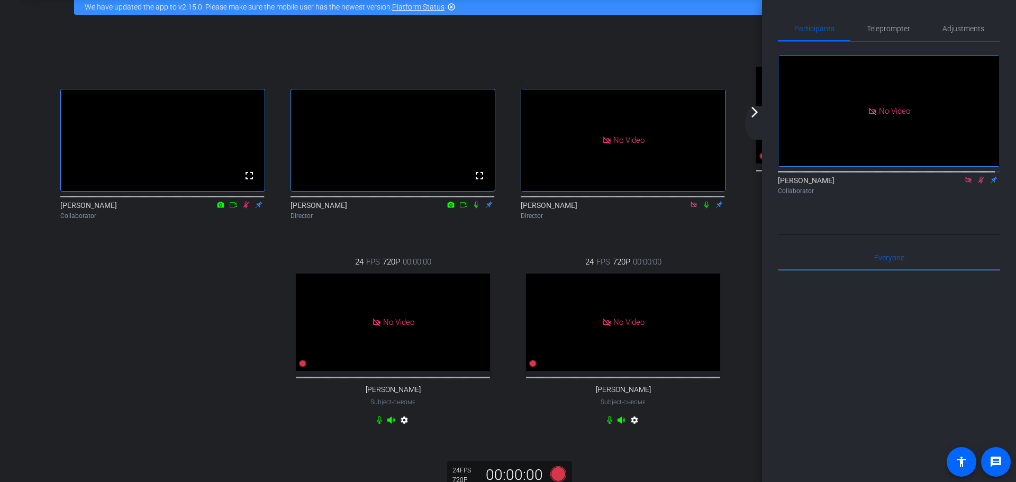
click at [978, 184] on icon at bounding box center [981, 179] width 8 height 7
click at [756, 115] on mat-icon "arrow_forward_ios" at bounding box center [754, 112] width 13 height 13
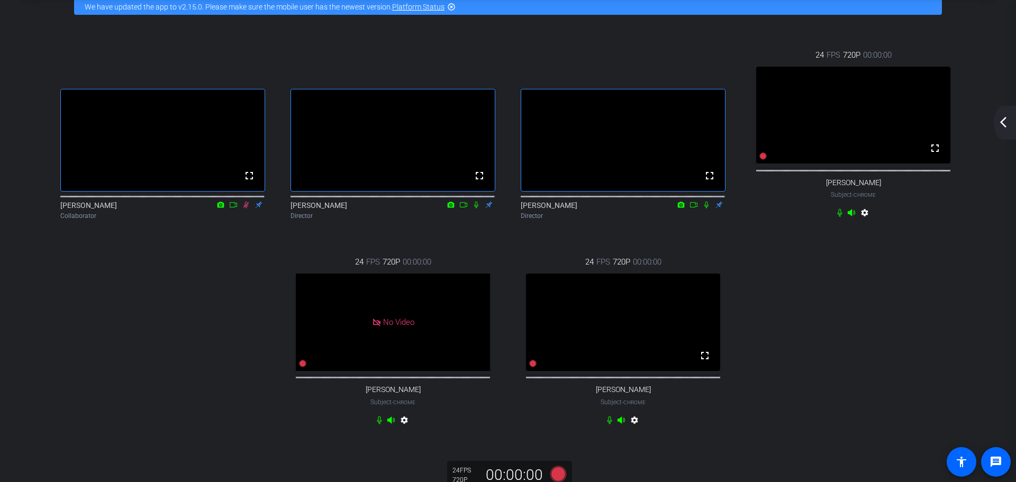
click at [1006, 124] on mat-icon "arrow_back_ios_new" at bounding box center [1003, 122] width 13 height 13
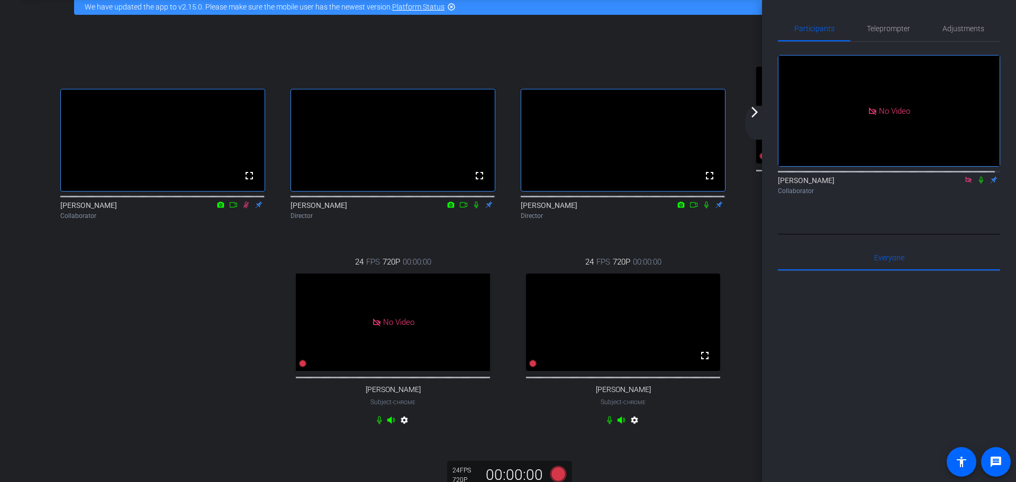
click at [756, 114] on mat-icon "arrow_forward_ios" at bounding box center [754, 112] width 13 height 13
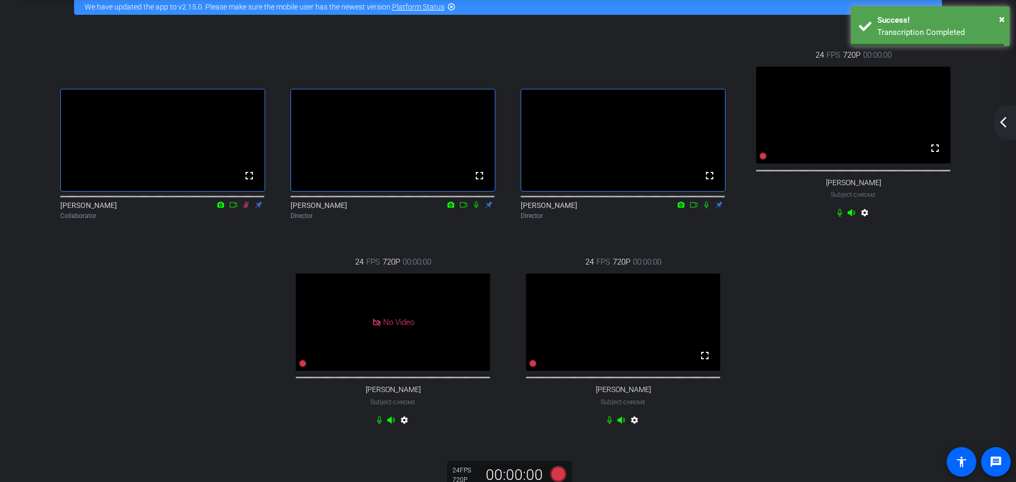
click at [1001, 125] on mat-icon "arrow_back_ios_new" at bounding box center [1003, 122] width 13 height 13
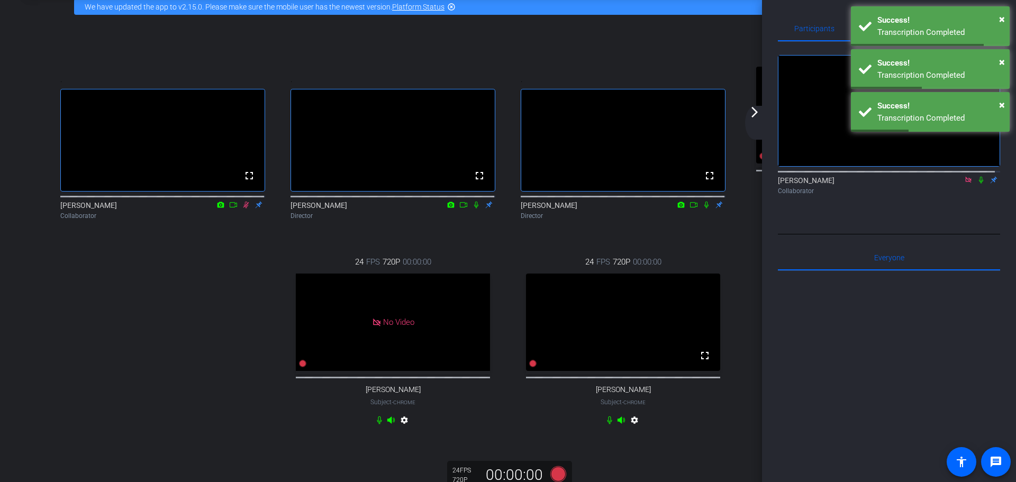
click at [753, 112] on mat-icon "arrow_forward_ios" at bounding box center [754, 112] width 13 height 13
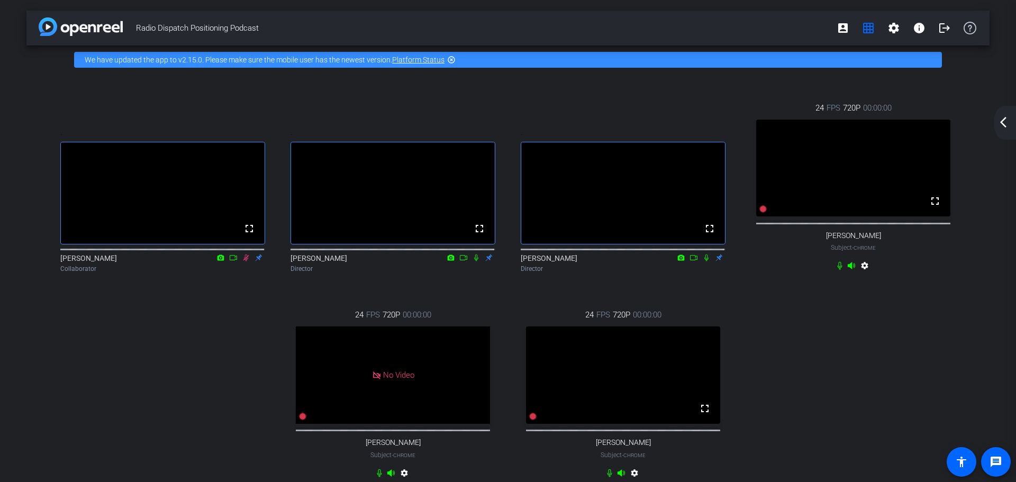
scroll to position [106, 0]
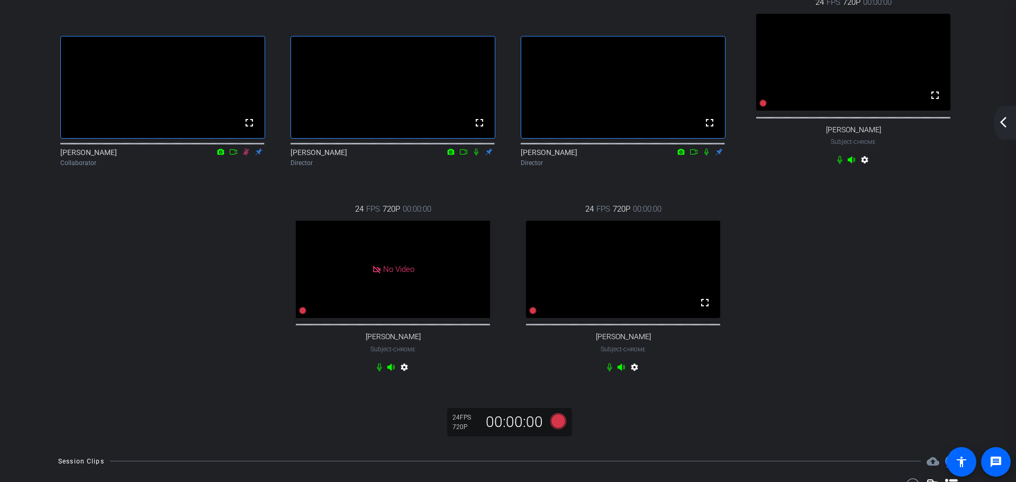
click at [1004, 119] on mat-icon "arrow_back_ios_new" at bounding box center [1003, 122] width 13 height 13
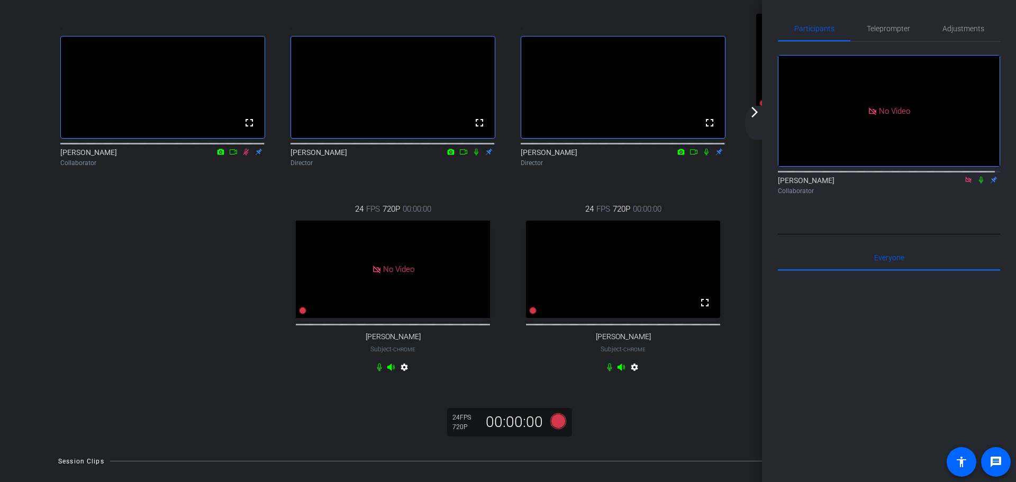
click at [757, 115] on mat-icon "arrow_forward_ios" at bounding box center [754, 112] width 13 height 13
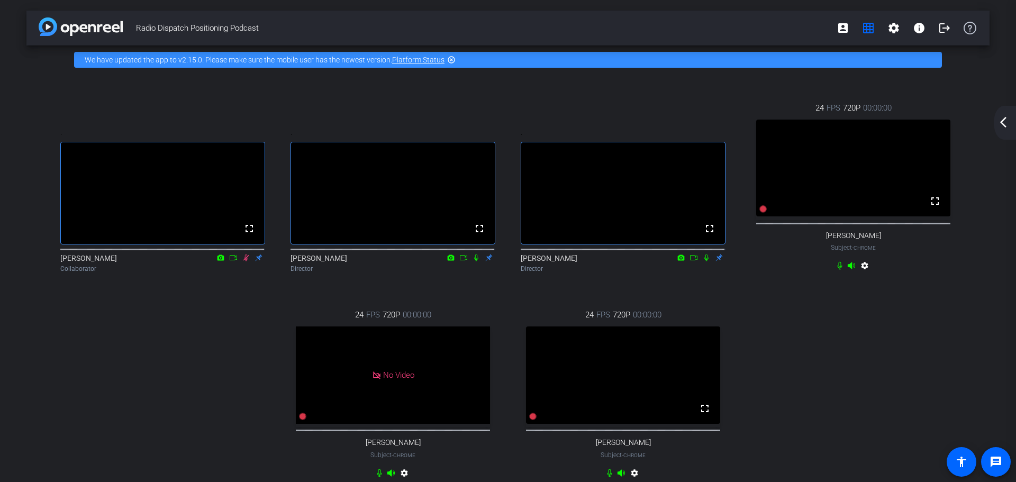
scroll to position [249, 0]
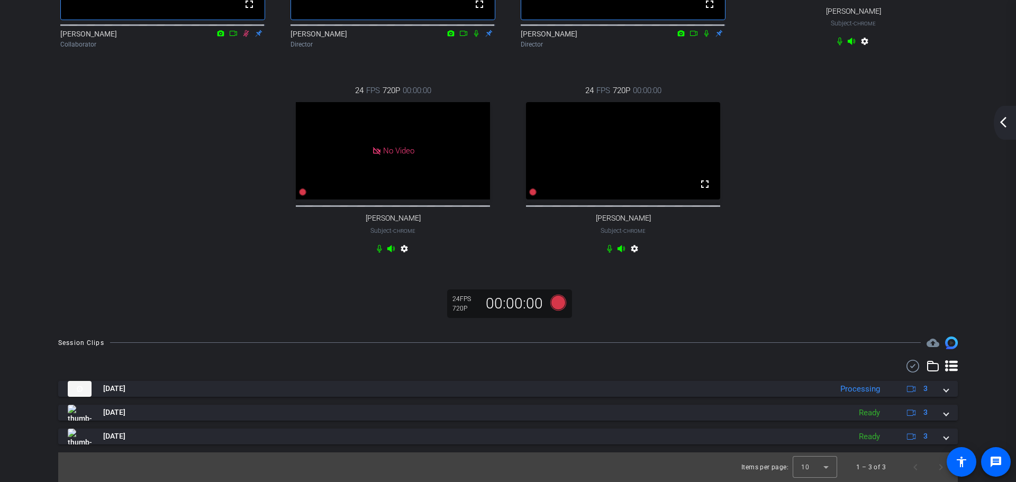
click at [1001, 118] on mat-icon "arrow_back_ios_new" at bounding box center [1003, 122] width 13 height 13
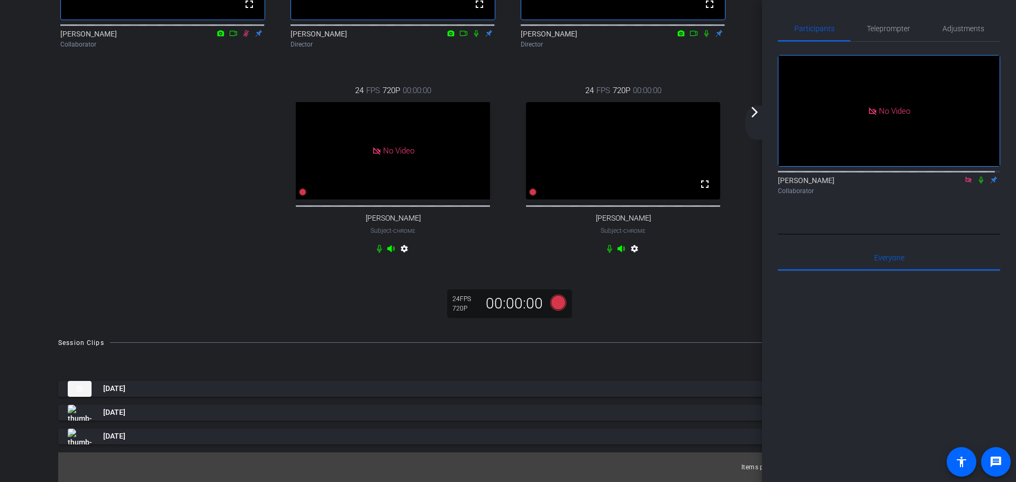
click at [756, 113] on mat-icon "arrow_forward_ios" at bounding box center [754, 112] width 13 height 13
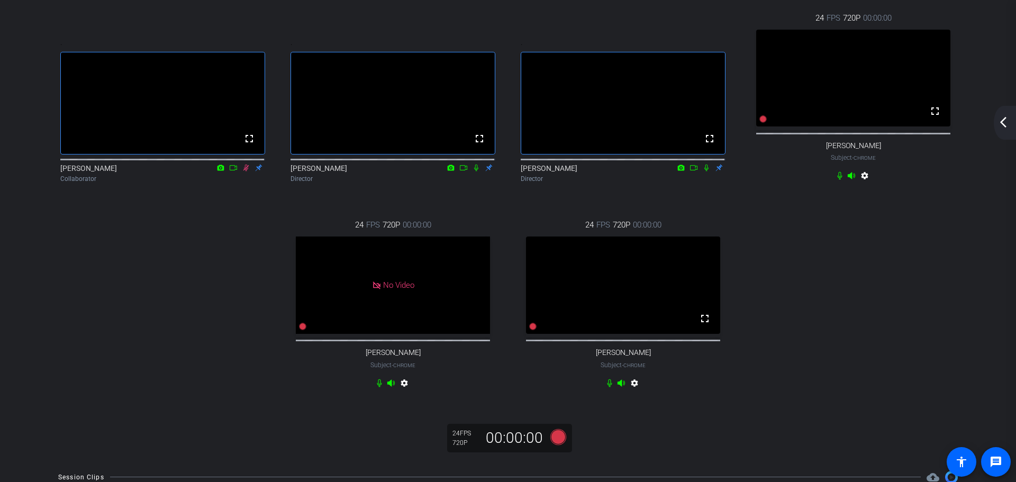
scroll to position [0, 0]
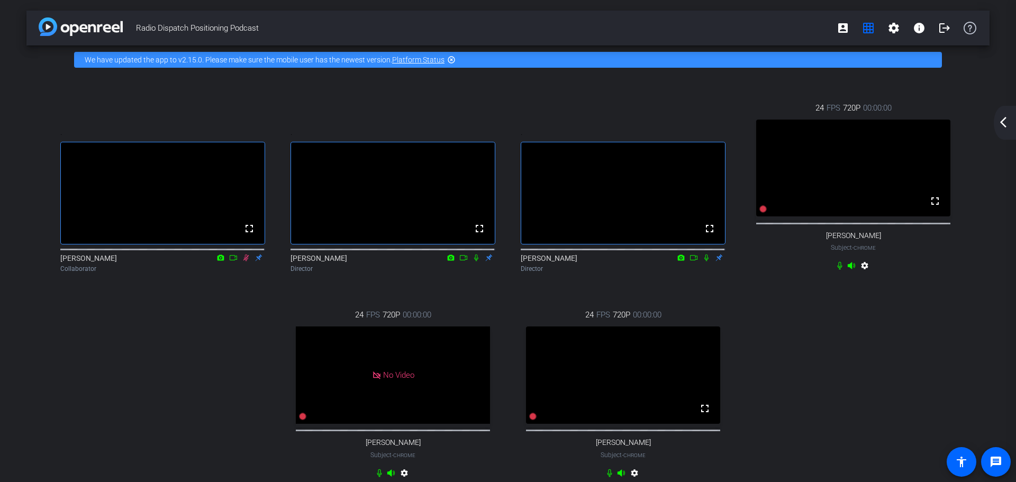
click at [1003, 125] on mat-icon "arrow_back_ios_new" at bounding box center [1003, 122] width 13 height 13
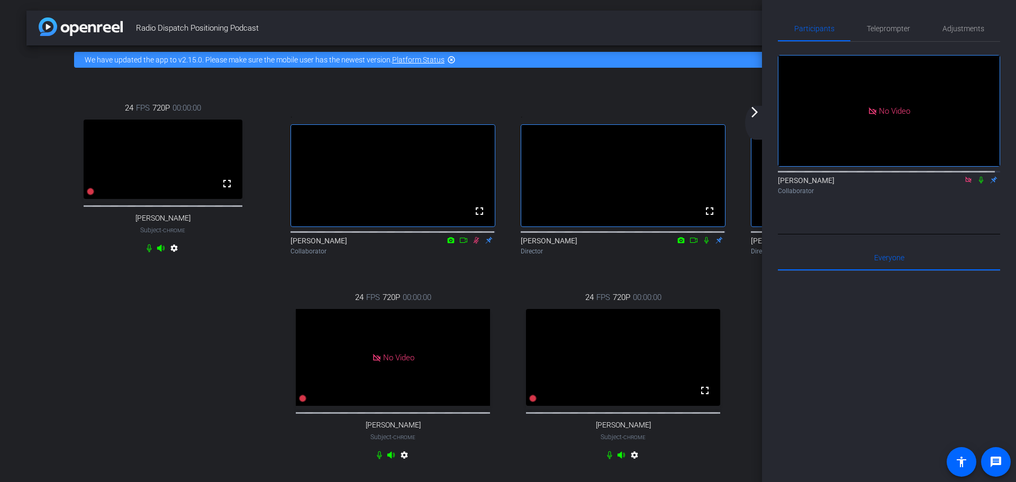
drag, startPoint x: 760, startPoint y: 95, endPoint x: 82, endPoint y: 282, distance: 703.0
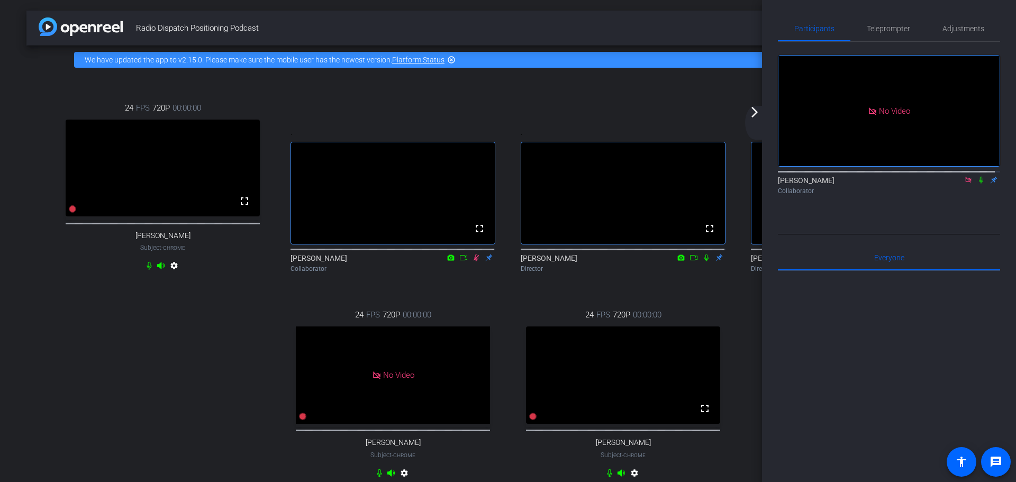
click at [754, 111] on mat-icon "arrow_forward_ios" at bounding box center [754, 112] width 13 height 13
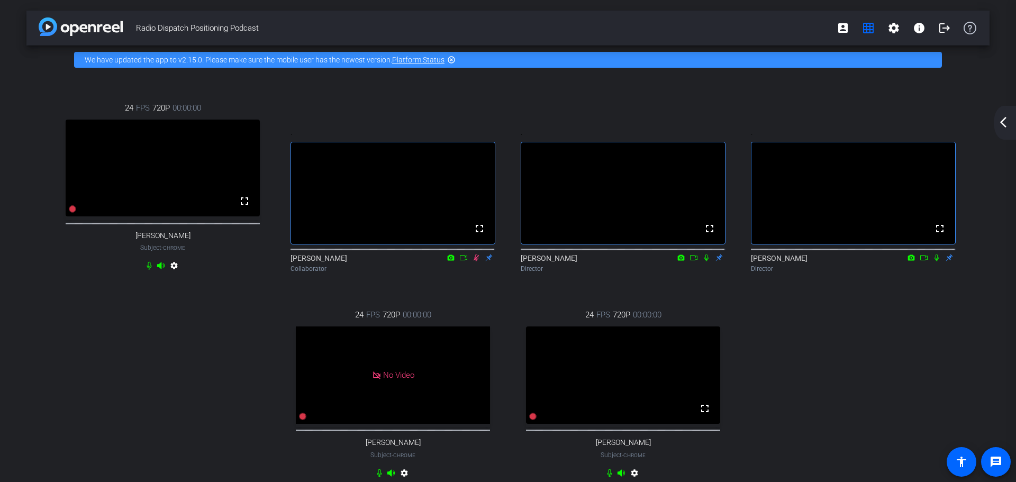
click at [904, 373] on div "24 FPS 720P 00:00:00 fullscreen [PERSON_NAME] Subject - Chrome settings . fulls…" at bounding box center [508, 292] width 921 height 414
drag, startPoint x: 448, startPoint y: 382, endPoint x: 185, endPoint y: 341, distance: 266.2
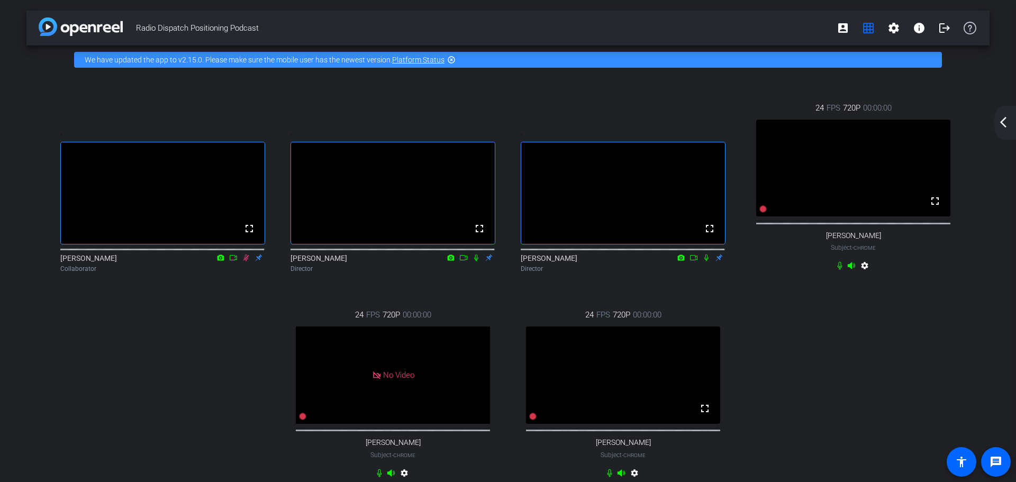
click at [1003, 118] on mat-icon "arrow_back_ios_new" at bounding box center [1003, 122] width 13 height 13
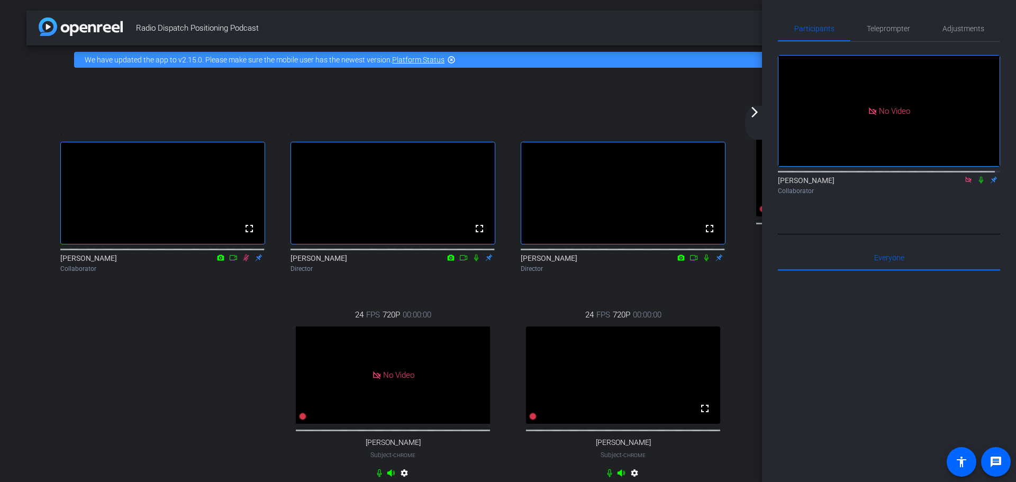
click at [964, 184] on icon at bounding box center [968, 179] width 8 height 7
click at [752, 115] on mat-icon "arrow_forward_ios" at bounding box center [754, 112] width 13 height 13
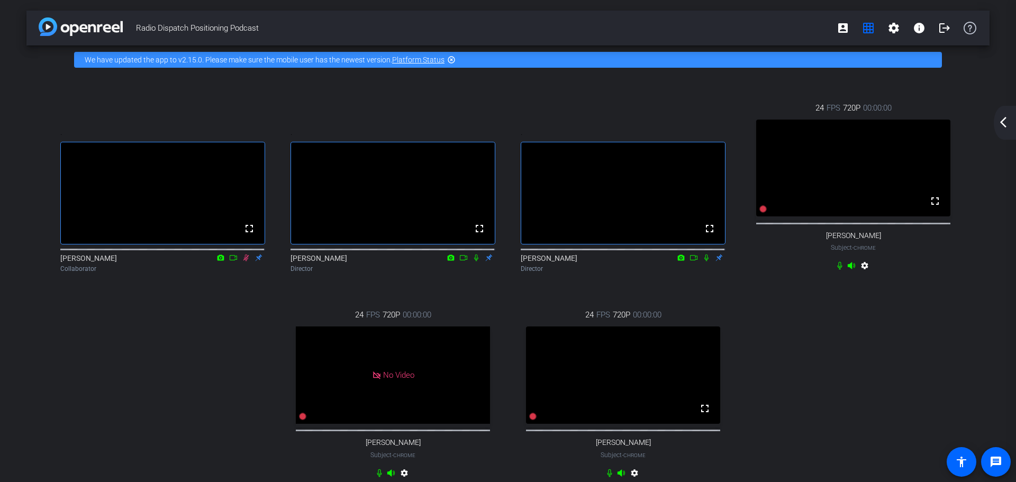
click at [1004, 122] on mat-icon "arrow_back_ios_new" at bounding box center [1003, 122] width 13 height 13
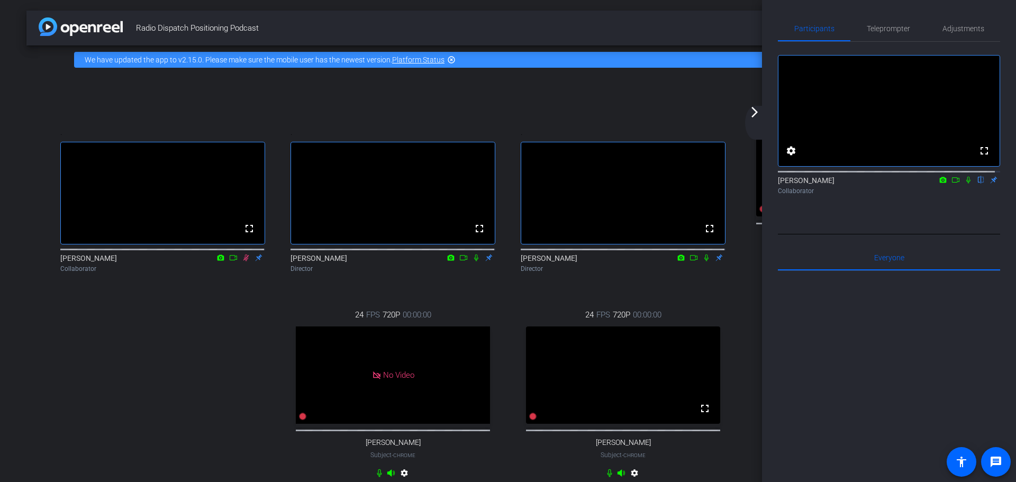
click at [757, 118] on mat-icon "arrow_forward_ios" at bounding box center [754, 112] width 13 height 13
